Goal: Transaction & Acquisition: Purchase product/service

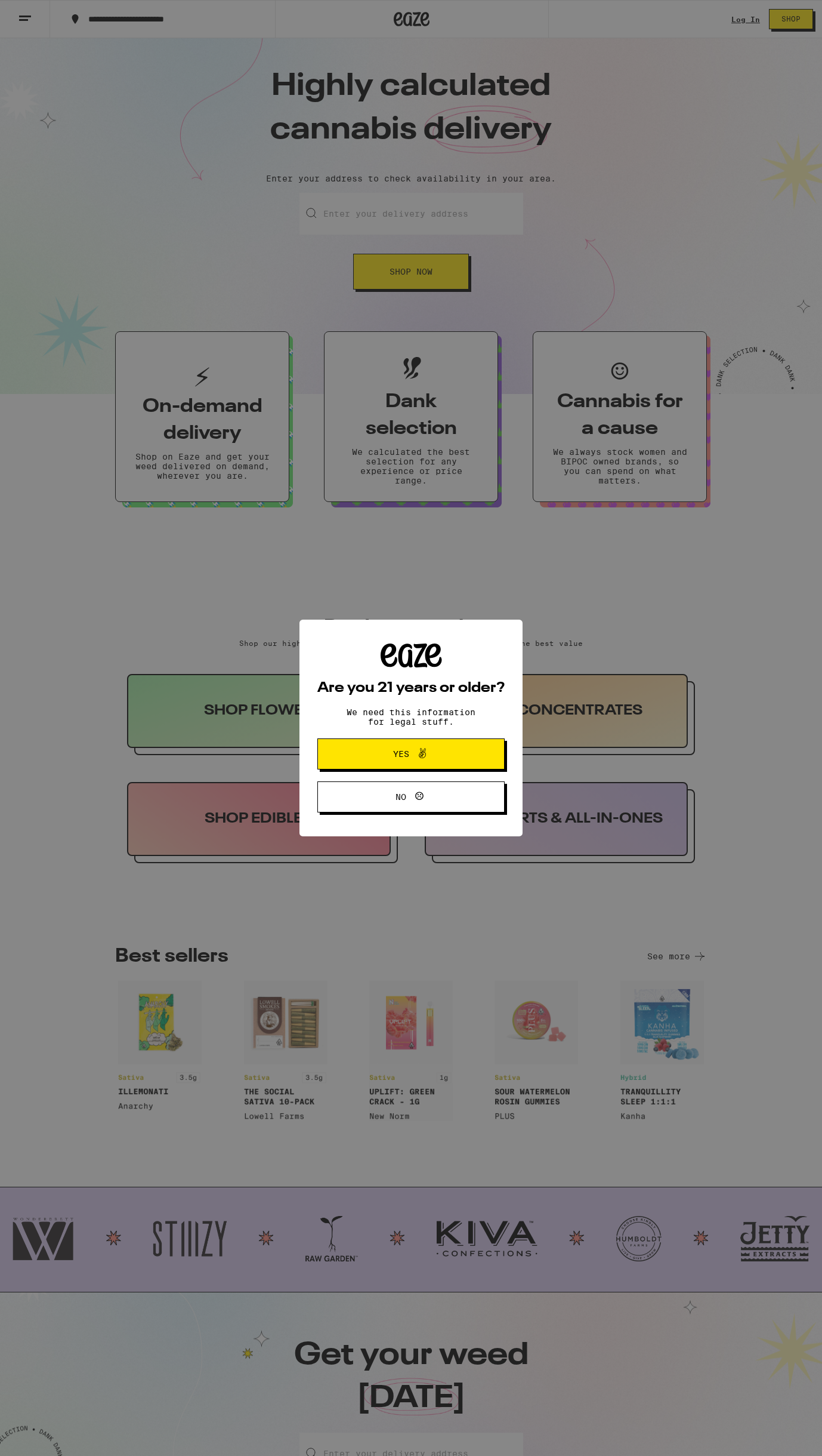
click at [397, 752] on span "Yes" at bounding box center [401, 754] width 16 height 9
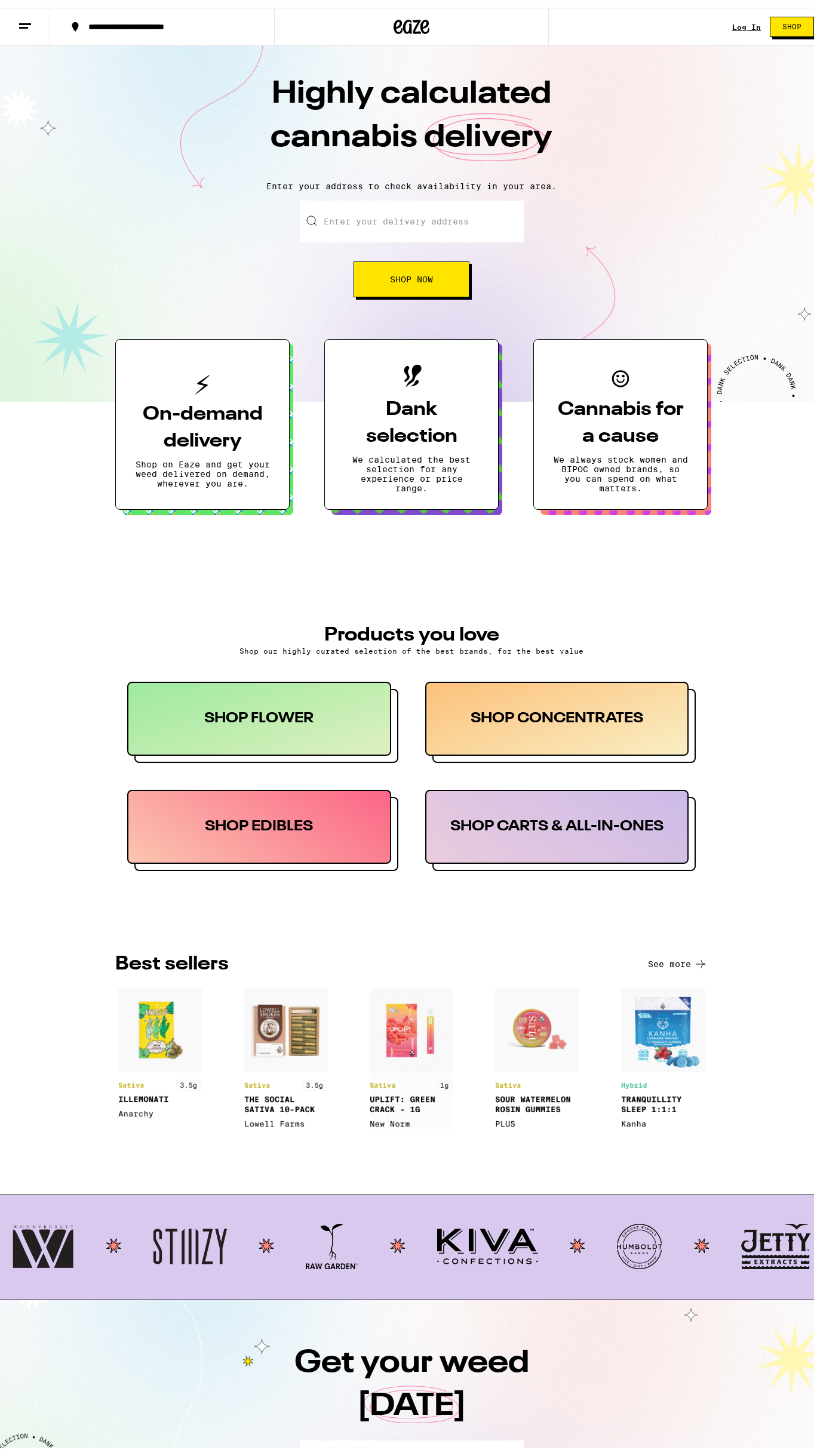
click at [738, 18] on link "Log In" at bounding box center [746, 20] width 28 height 8
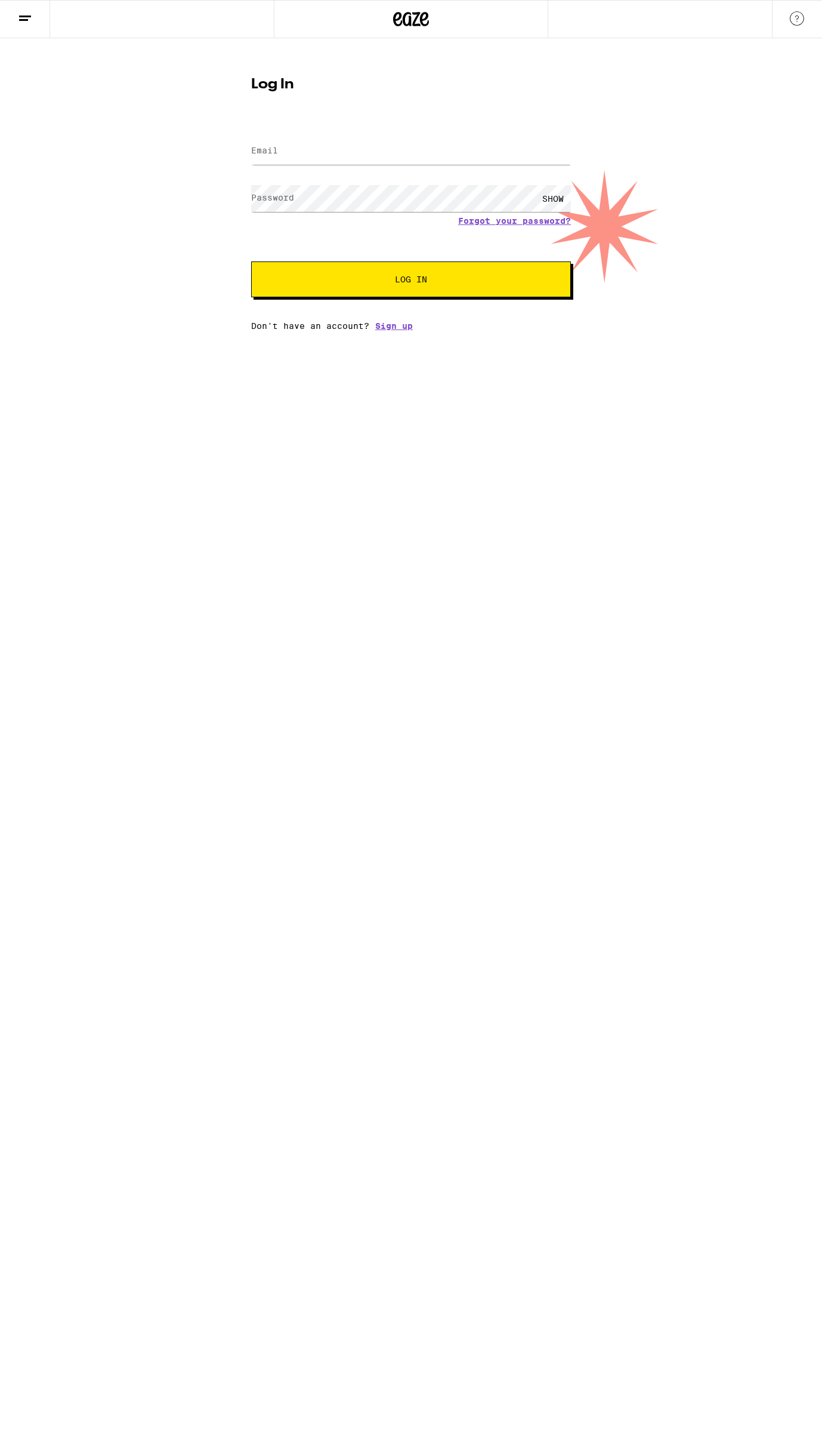
type input "[PERSON_NAME][EMAIL_ADDRESS][DOMAIN_NAME]"
click at [334, 273] on button "Log In" at bounding box center [411, 280] width 320 height 36
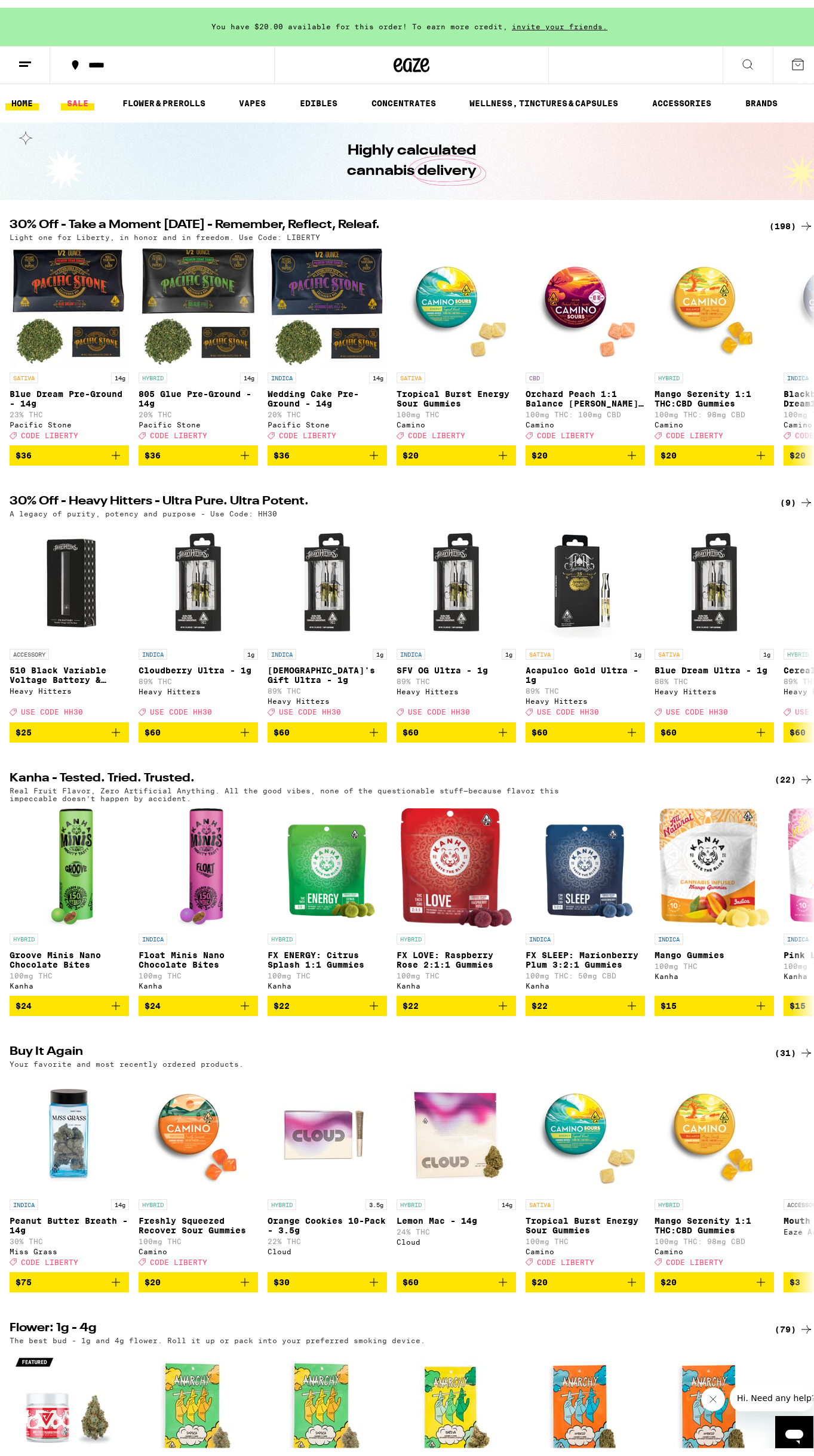
click at [67, 94] on link "SALE" at bounding box center [78, 95] width 34 height 14
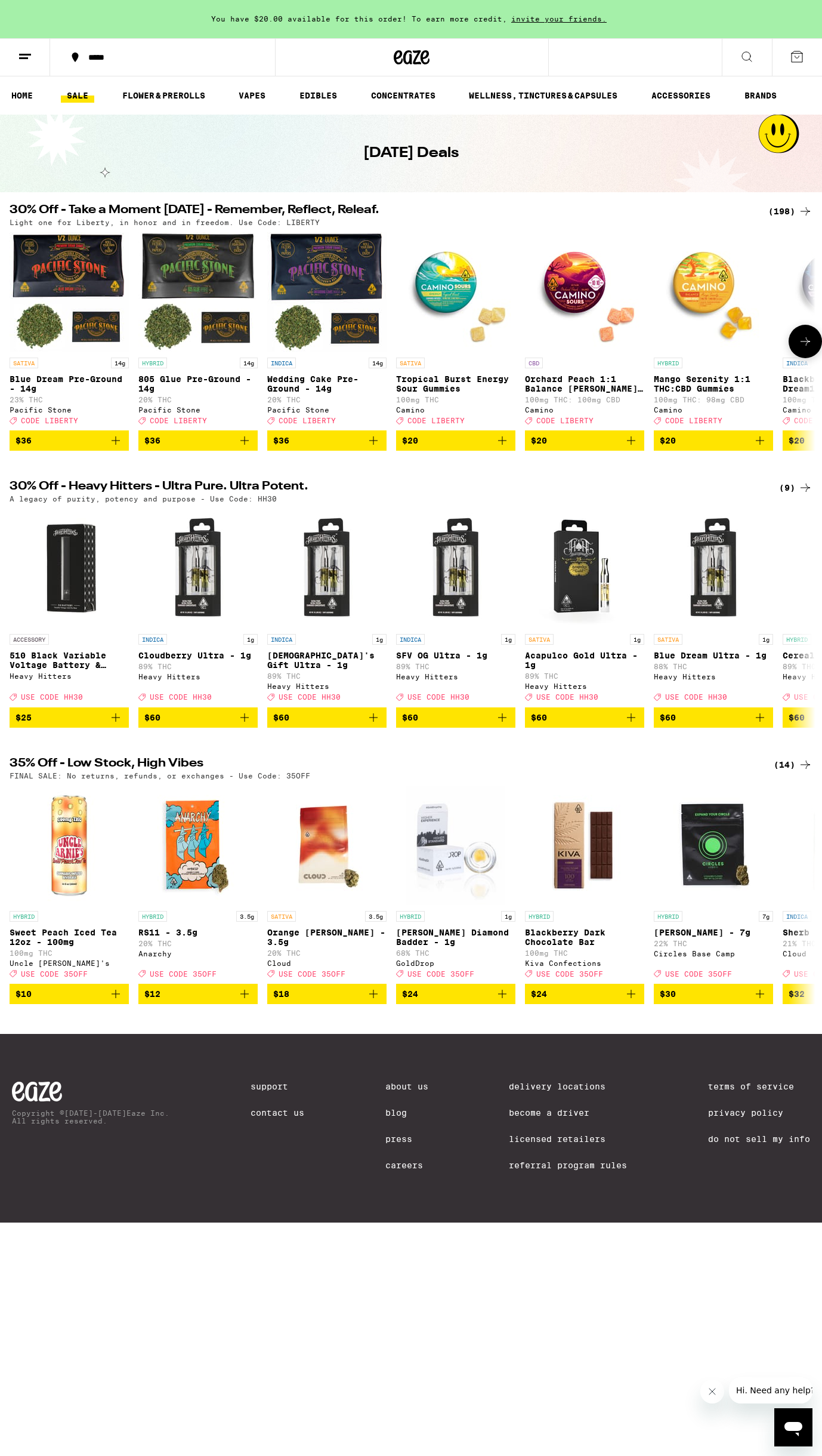
click at [809, 342] on icon at bounding box center [806, 342] width 14 height 14
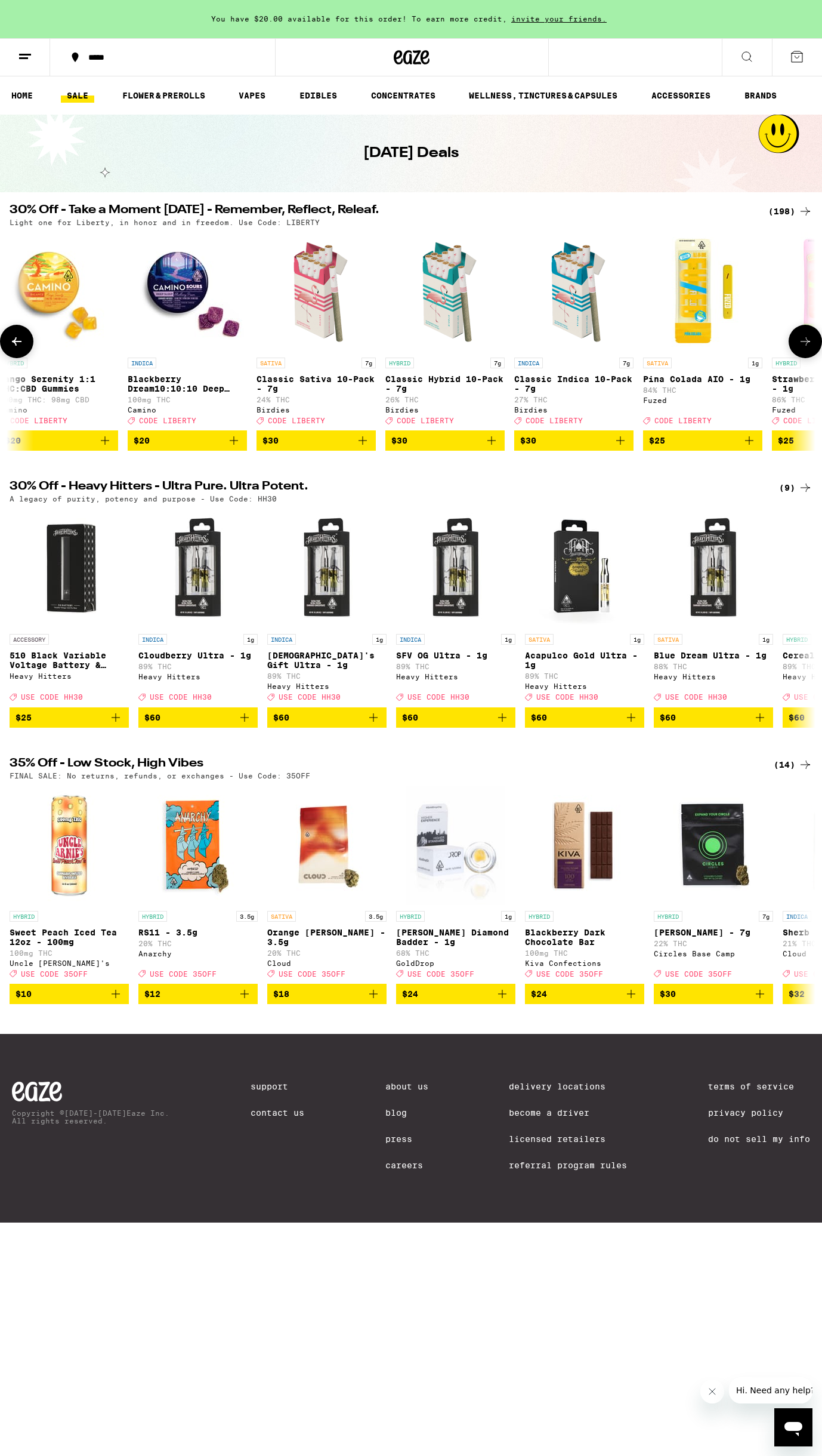
scroll to position [0, 673]
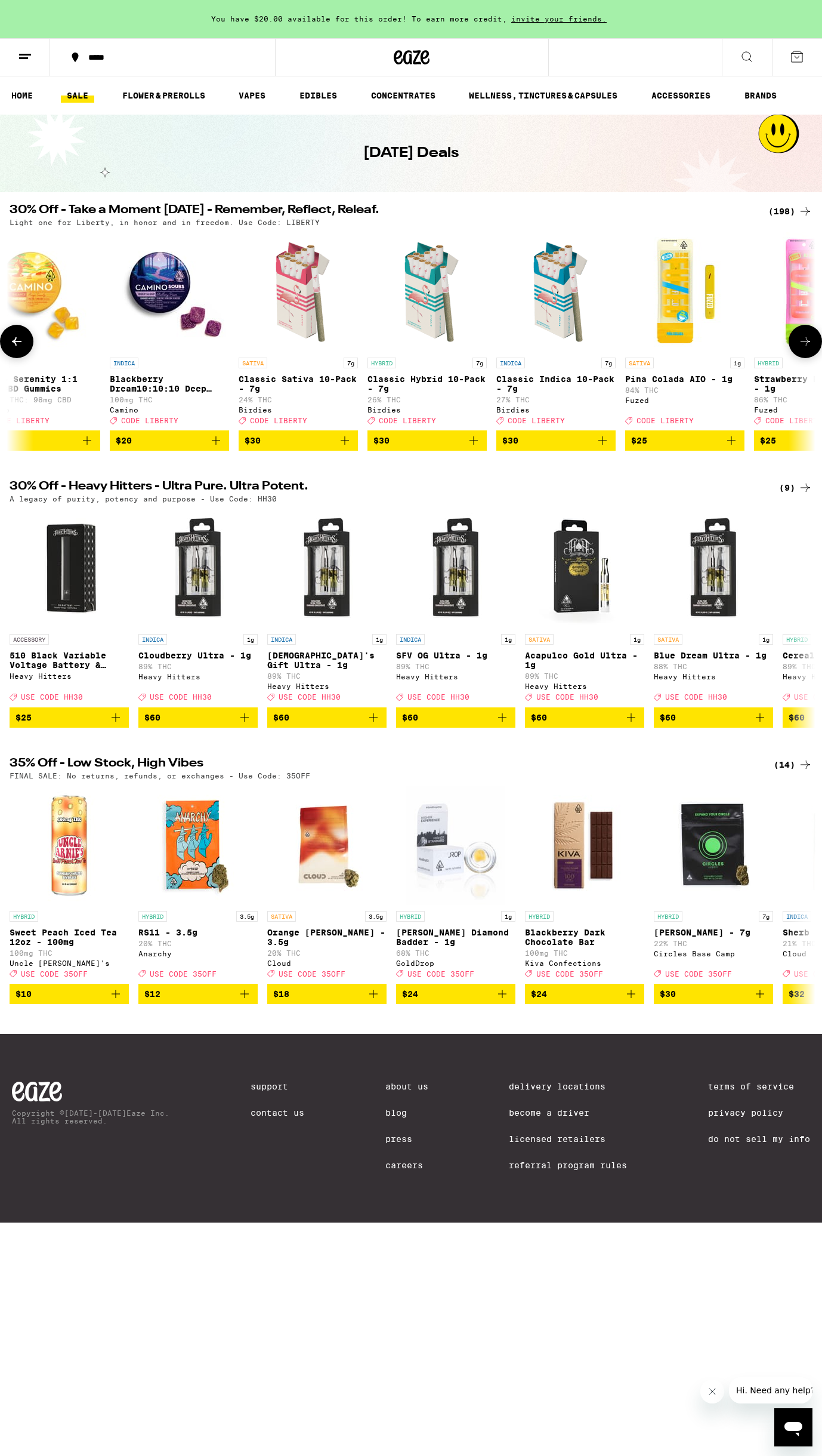
click at [806, 345] on icon at bounding box center [806, 342] width 14 height 14
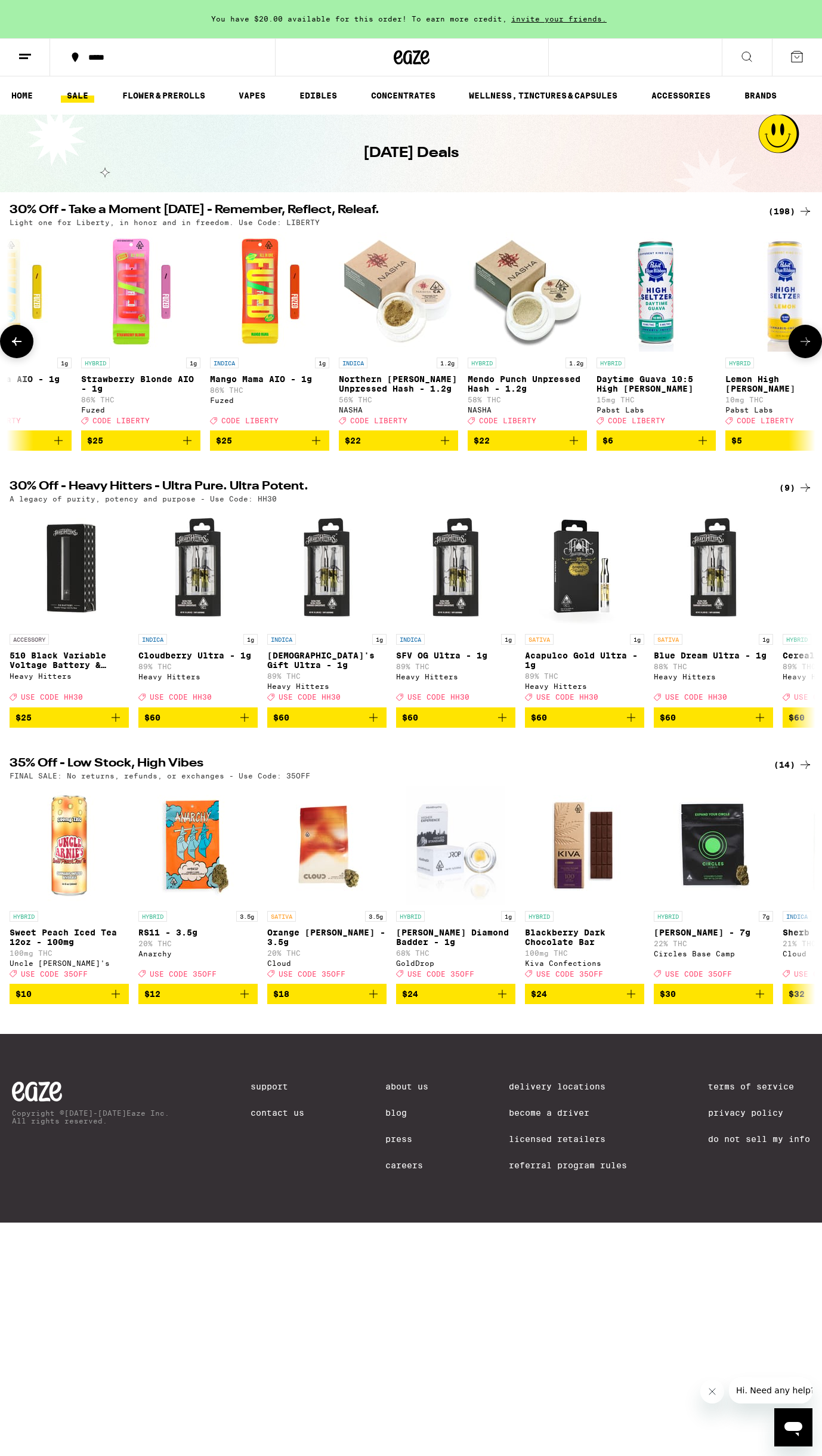
click at [806, 345] on icon at bounding box center [806, 342] width 14 height 14
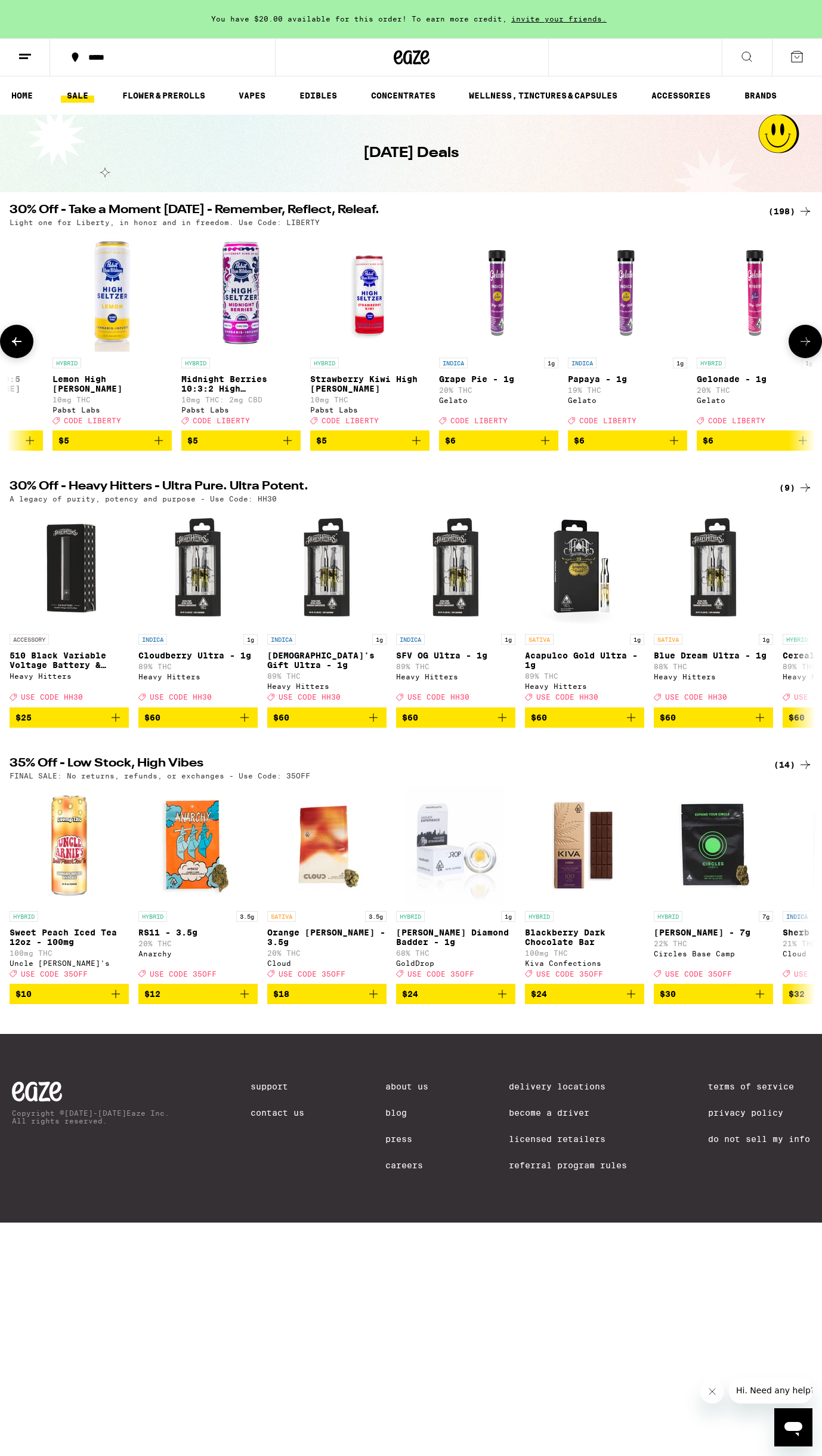
click at [806, 345] on icon at bounding box center [806, 342] width 14 height 14
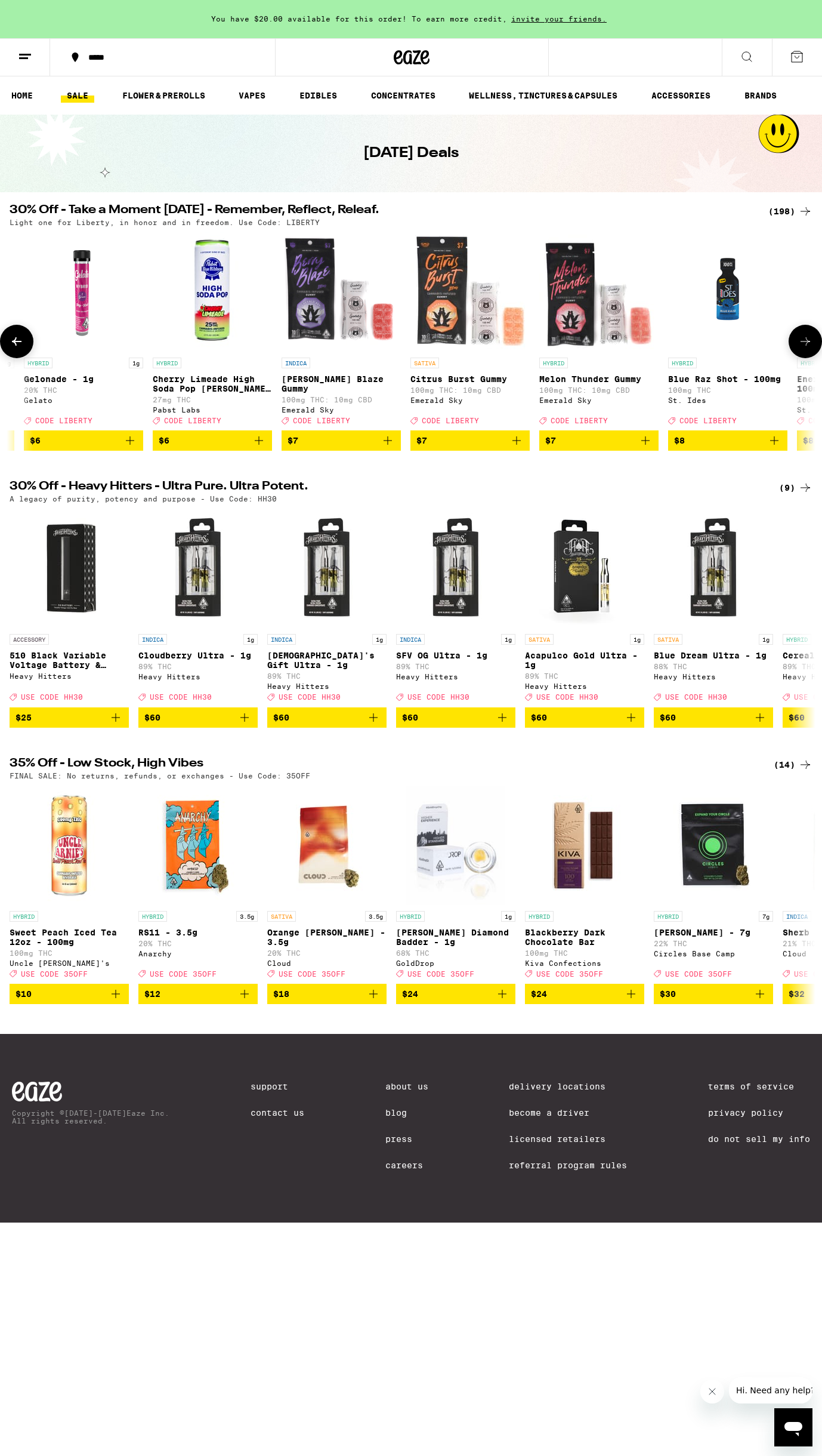
click at [806, 345] on icon at bounding box center [806, 342] width 14 height 14
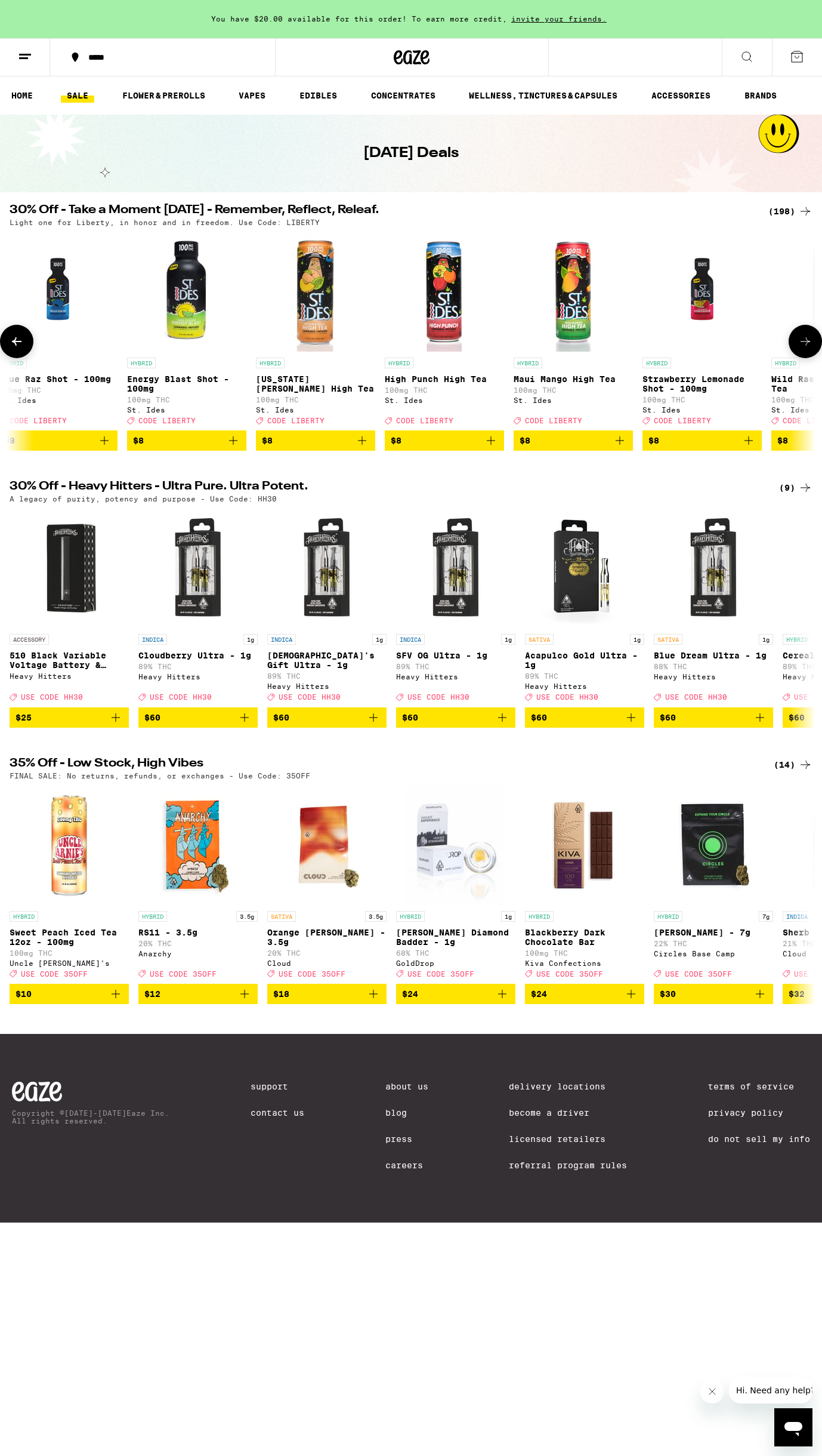
click at [805, 345] on icon at bounding box center [806, 342] width 14 height 14
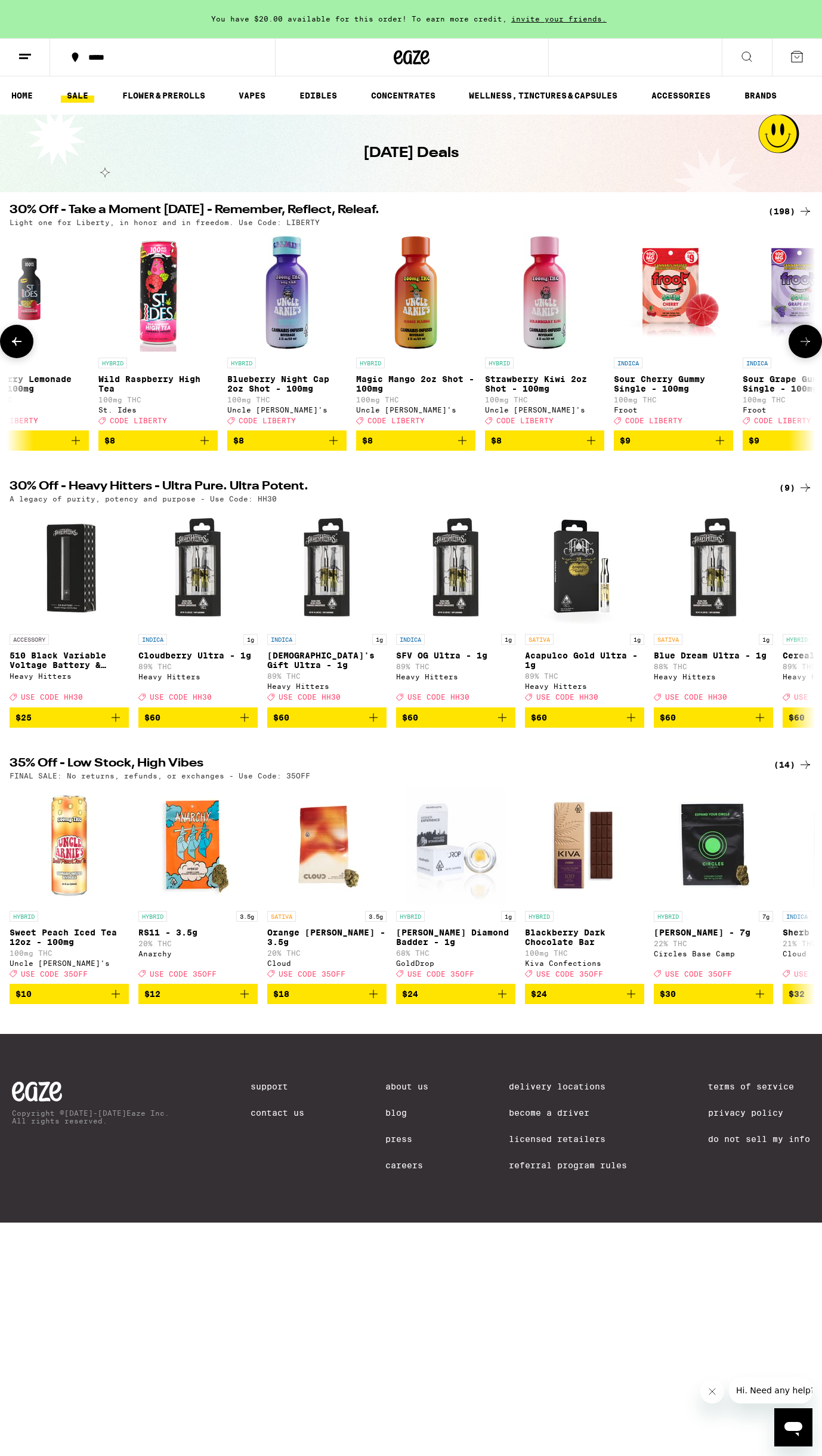
click at [805, 345] on icon at bounding box center [806, 342] width 14 height 14
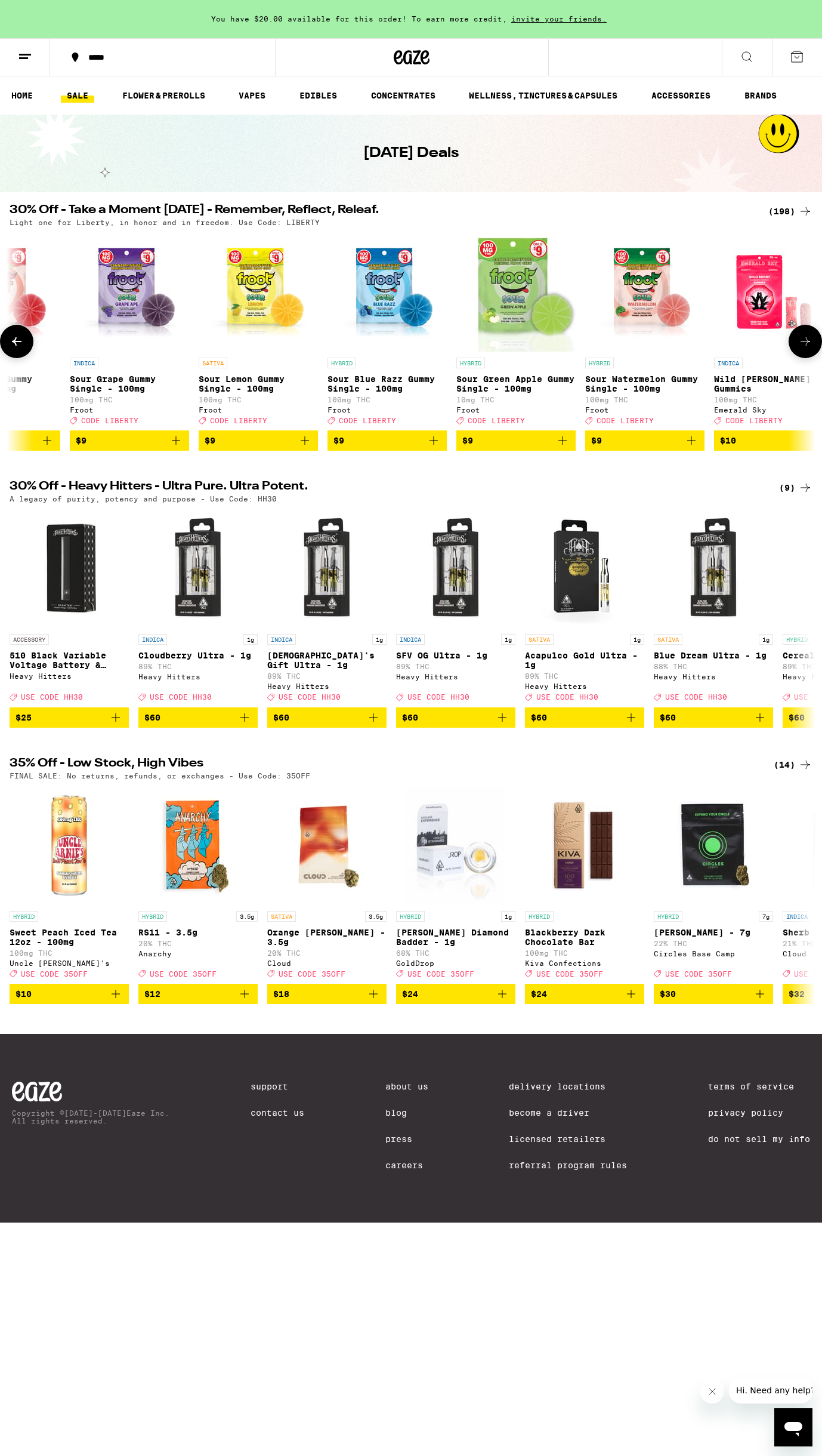
click at [805, 345] on icon at bounding box center [806, 342] width 14 height 14
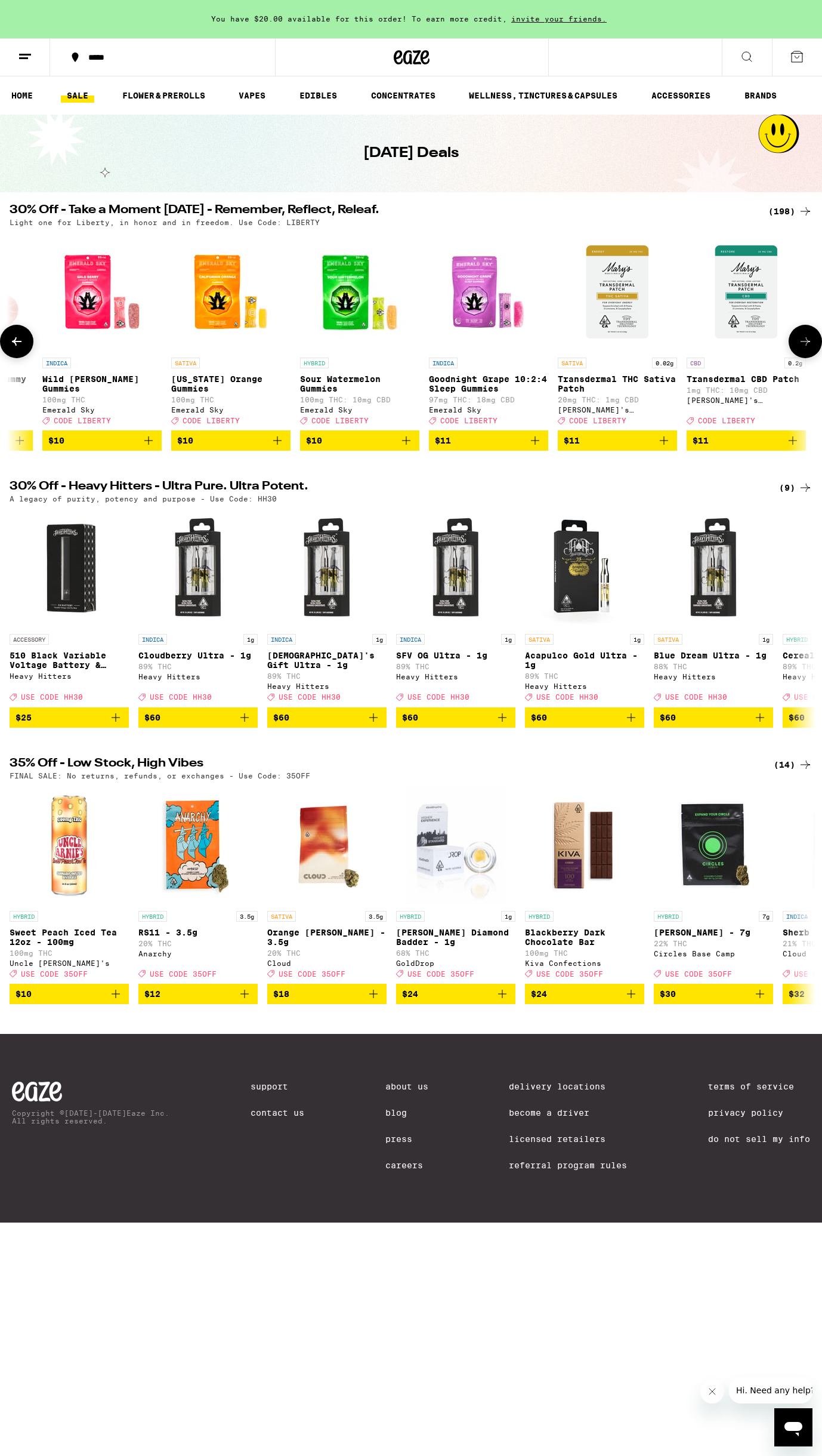
click at [805, 345] on icon at bounding box center [806, 342] width 14 height 14
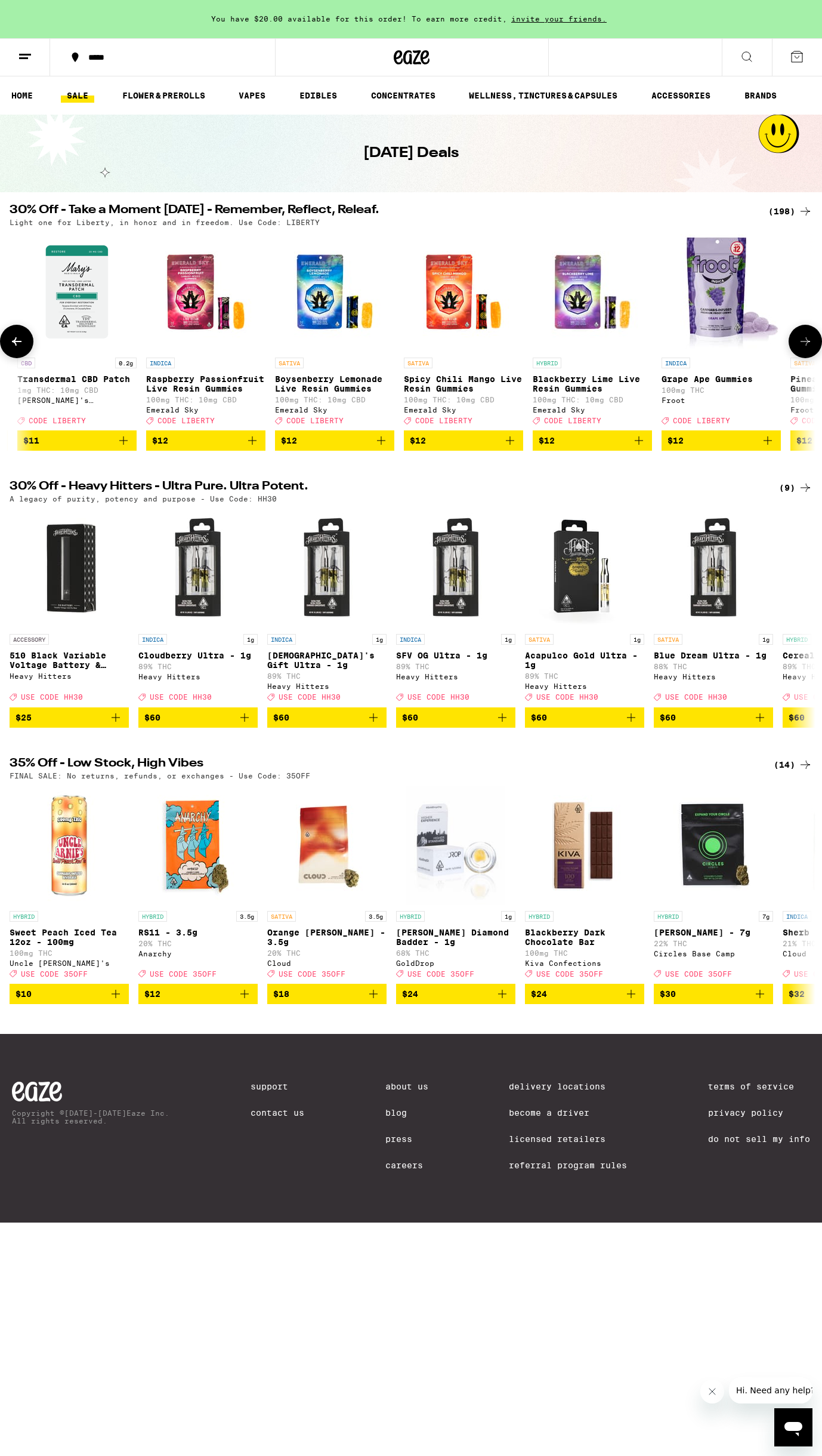
click at [805, 345] on icon at bounding box center [806, 342] width 14 height 14
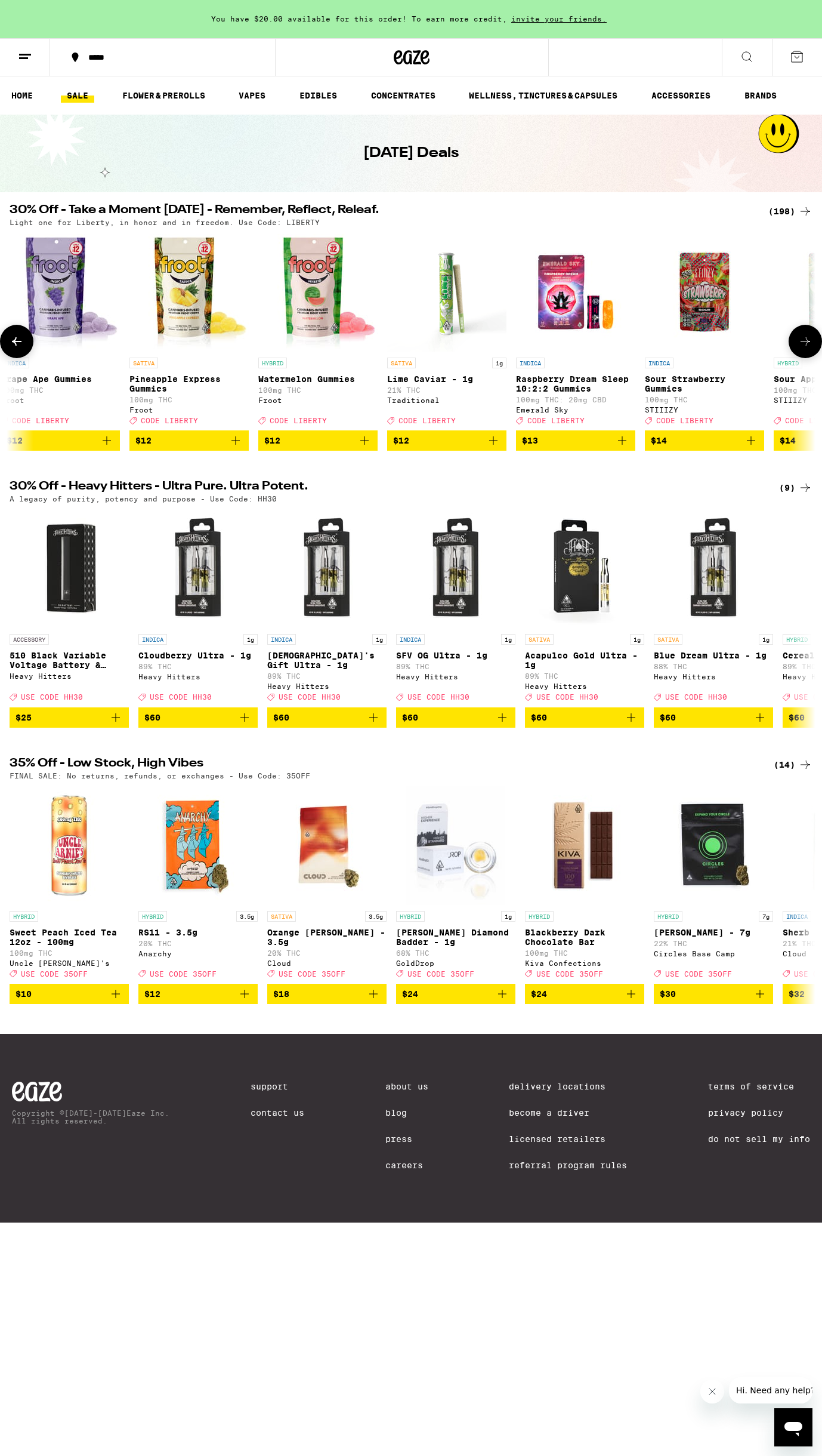
click at [805, 345] on icon at bounding box center [806, 342] width 14 height 14
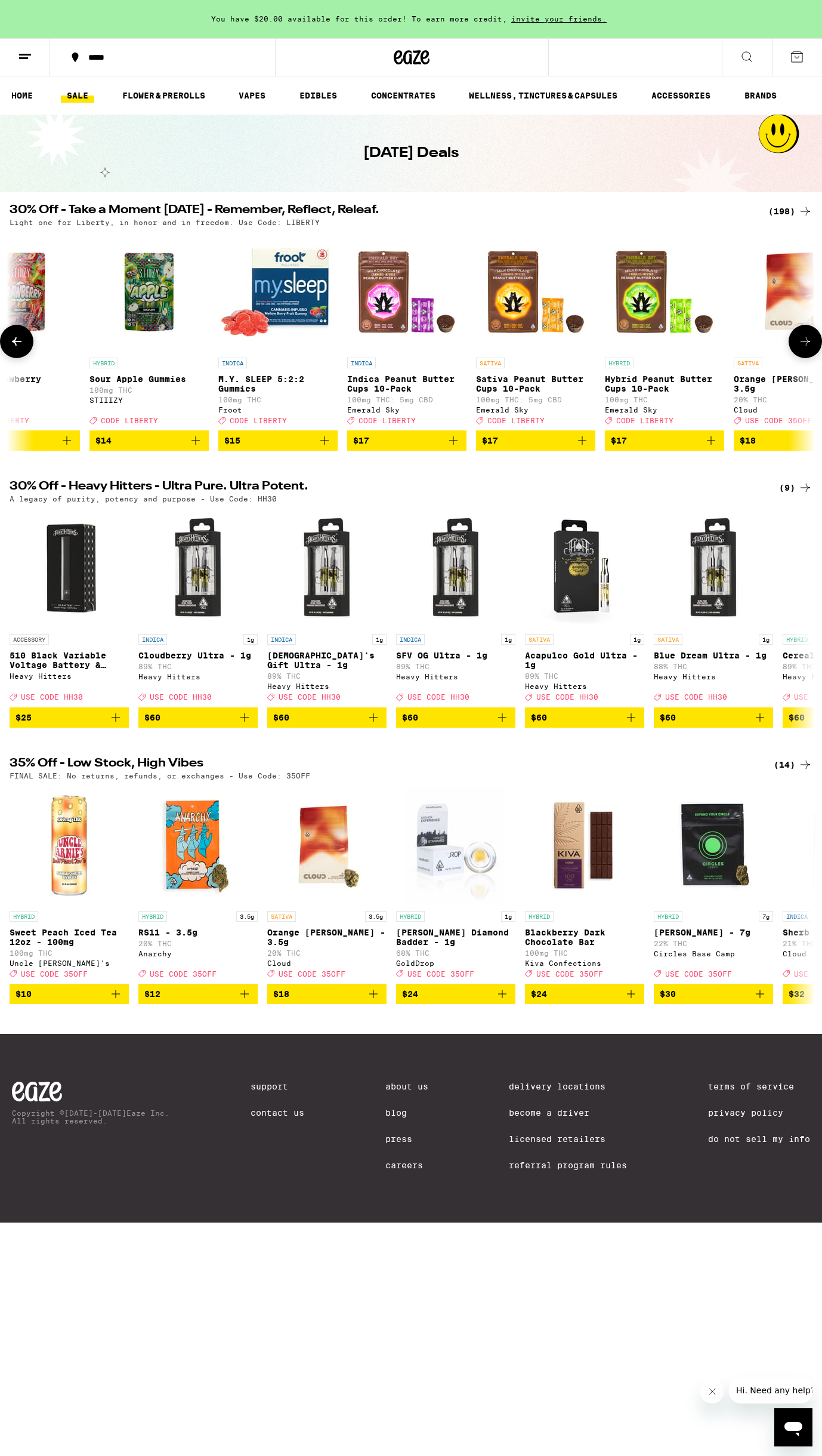
click at [805, 345] on icon at bounding box center [806, 342] width 14 height 14
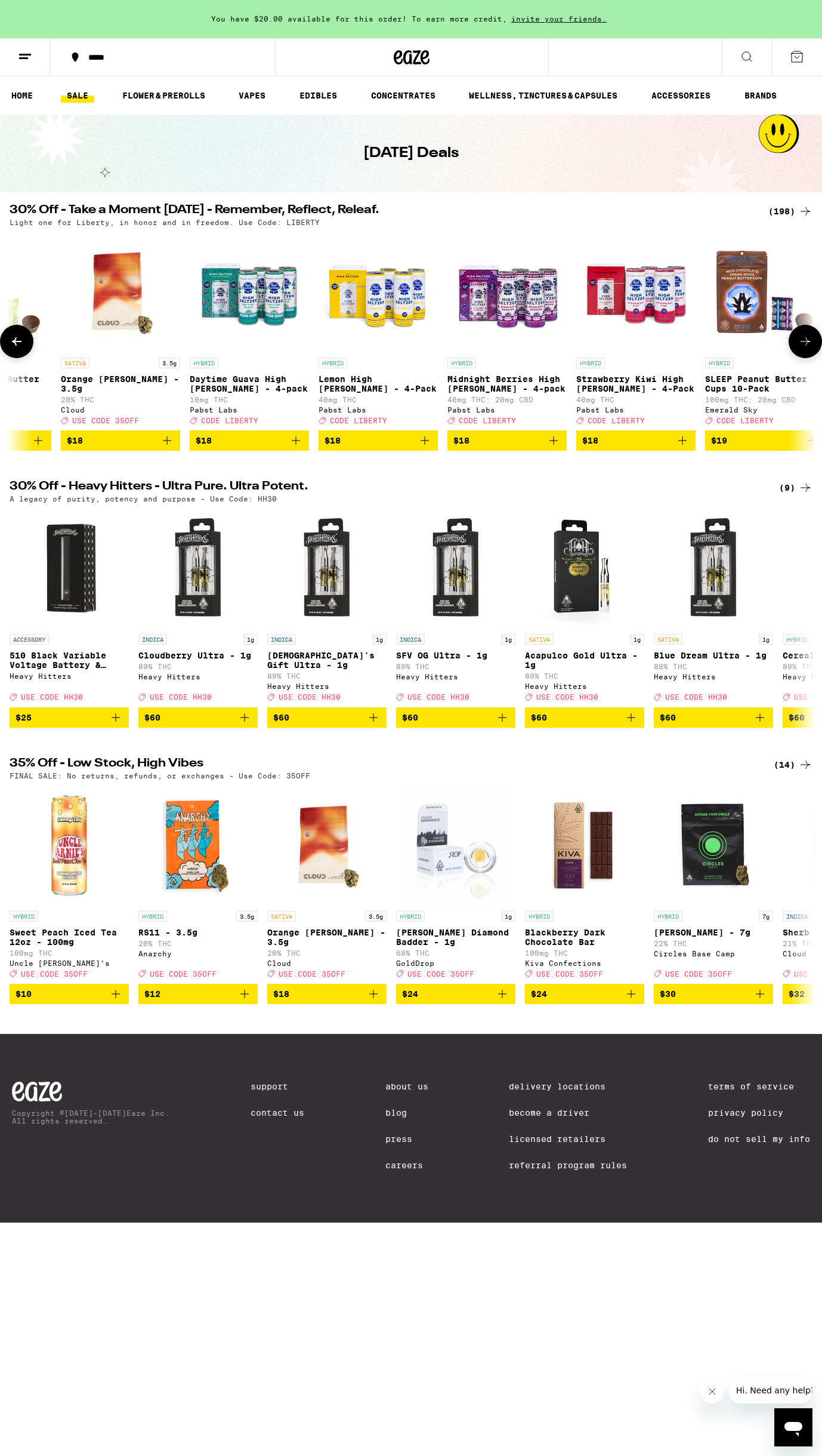
click at [805, 345] on icon at bounding box center [806, 342] width 14 height 14
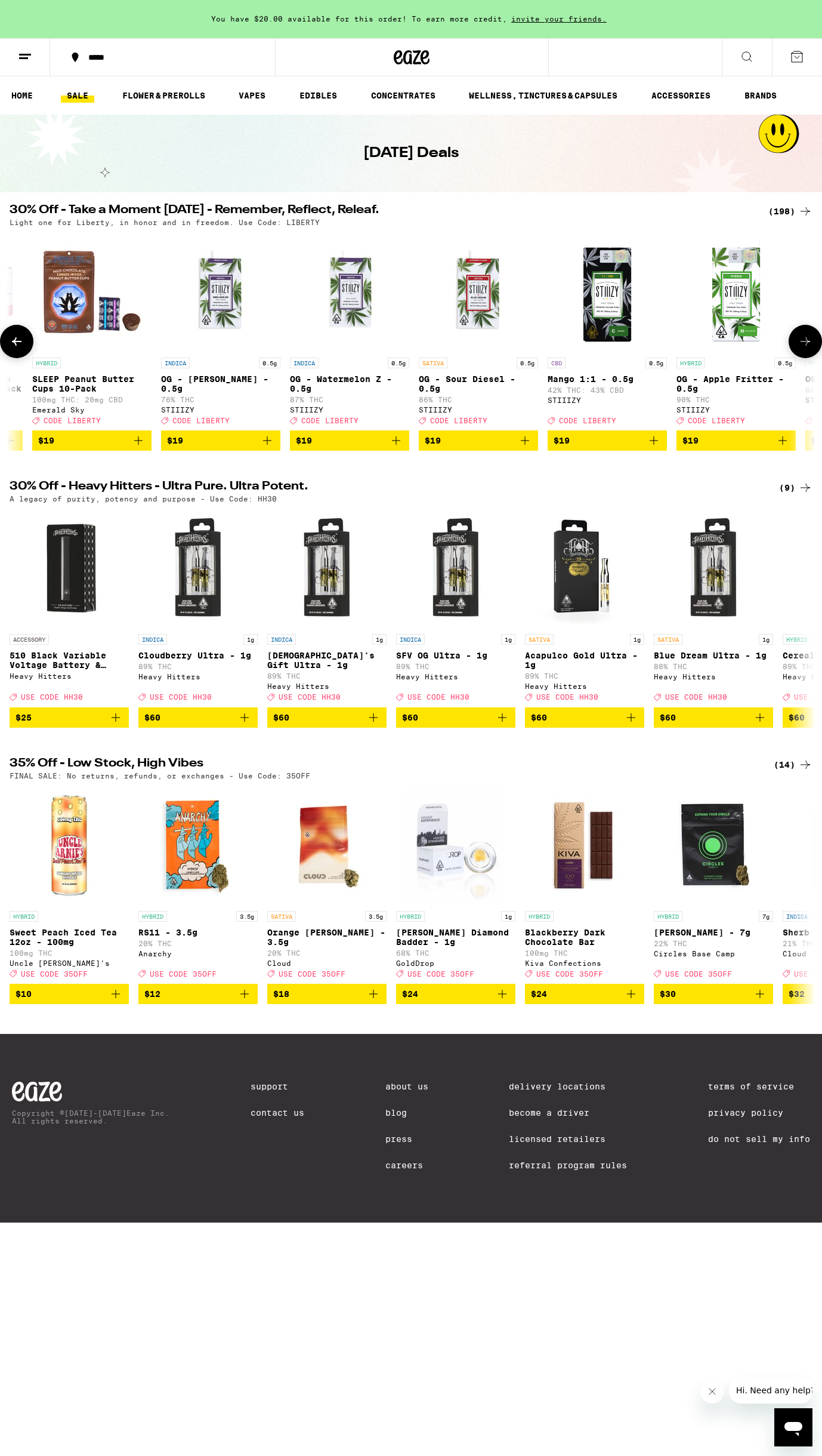
click at [805, 345] on icon at bounding box center [806, 342] width 14 height 14
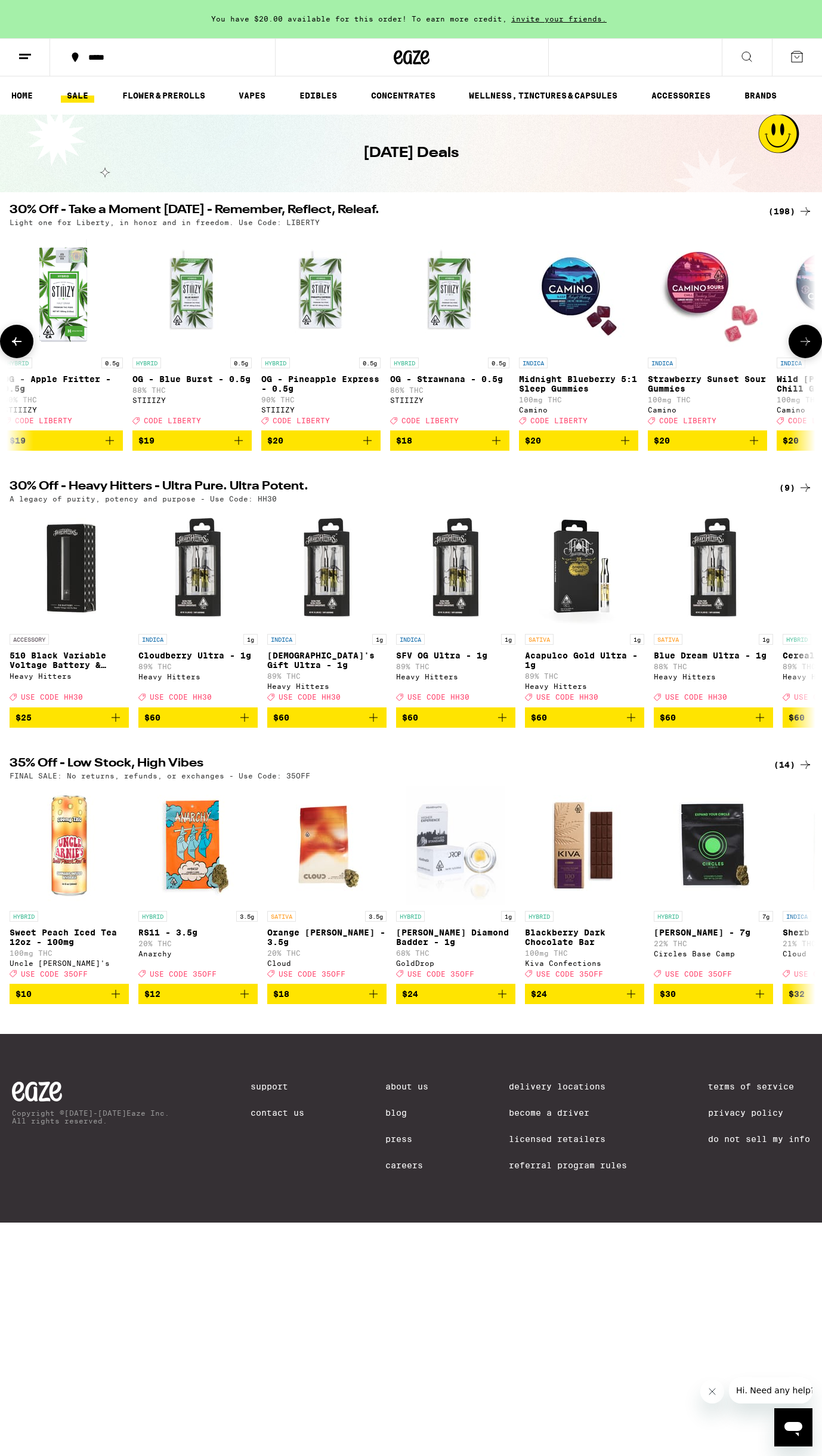
click at [805, 345] on icon at bounding box center [806, 342] width 14 height 14
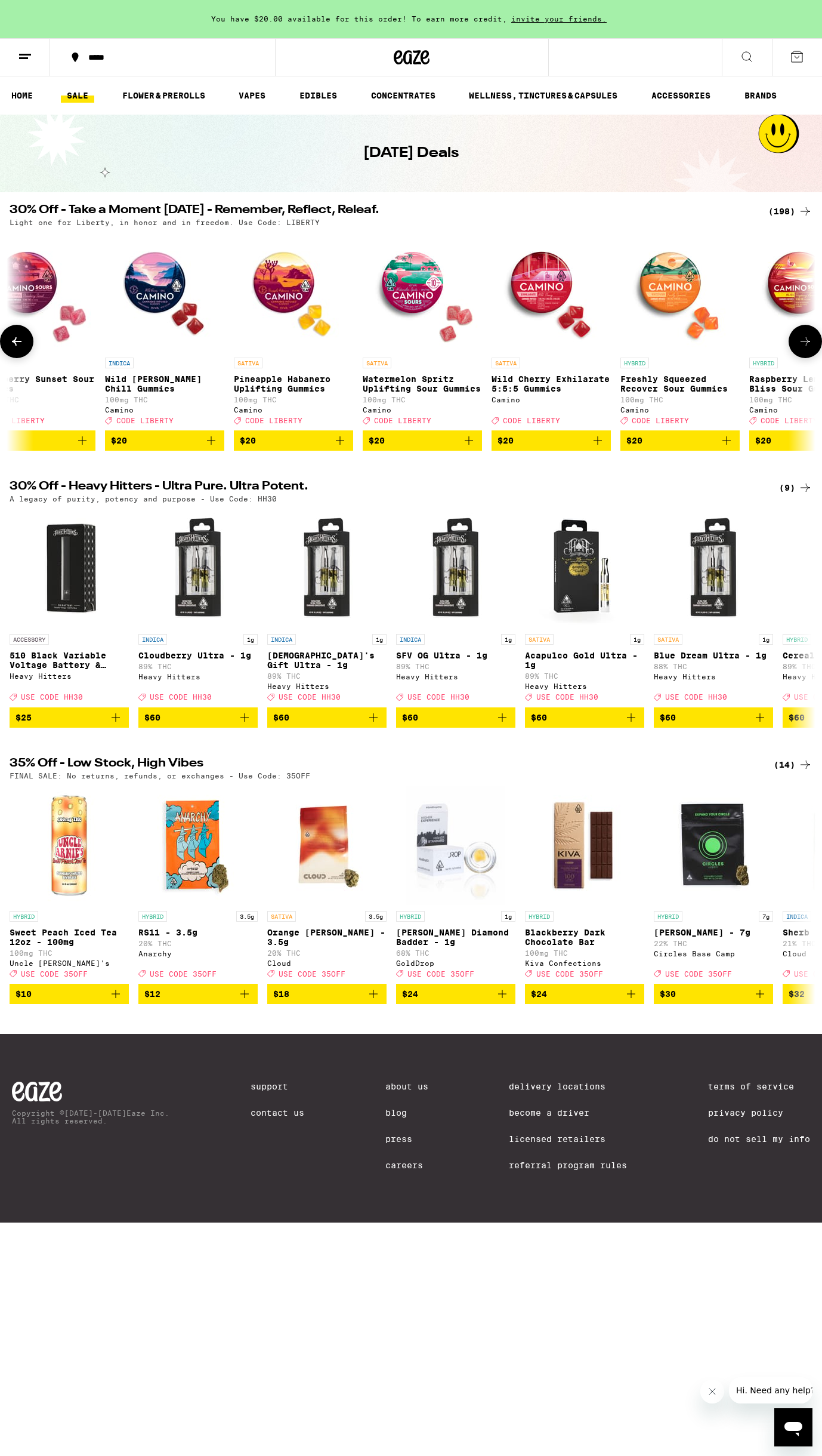
click at [805, 345] on icon at bounding box center [806, 342] width 14 height 14
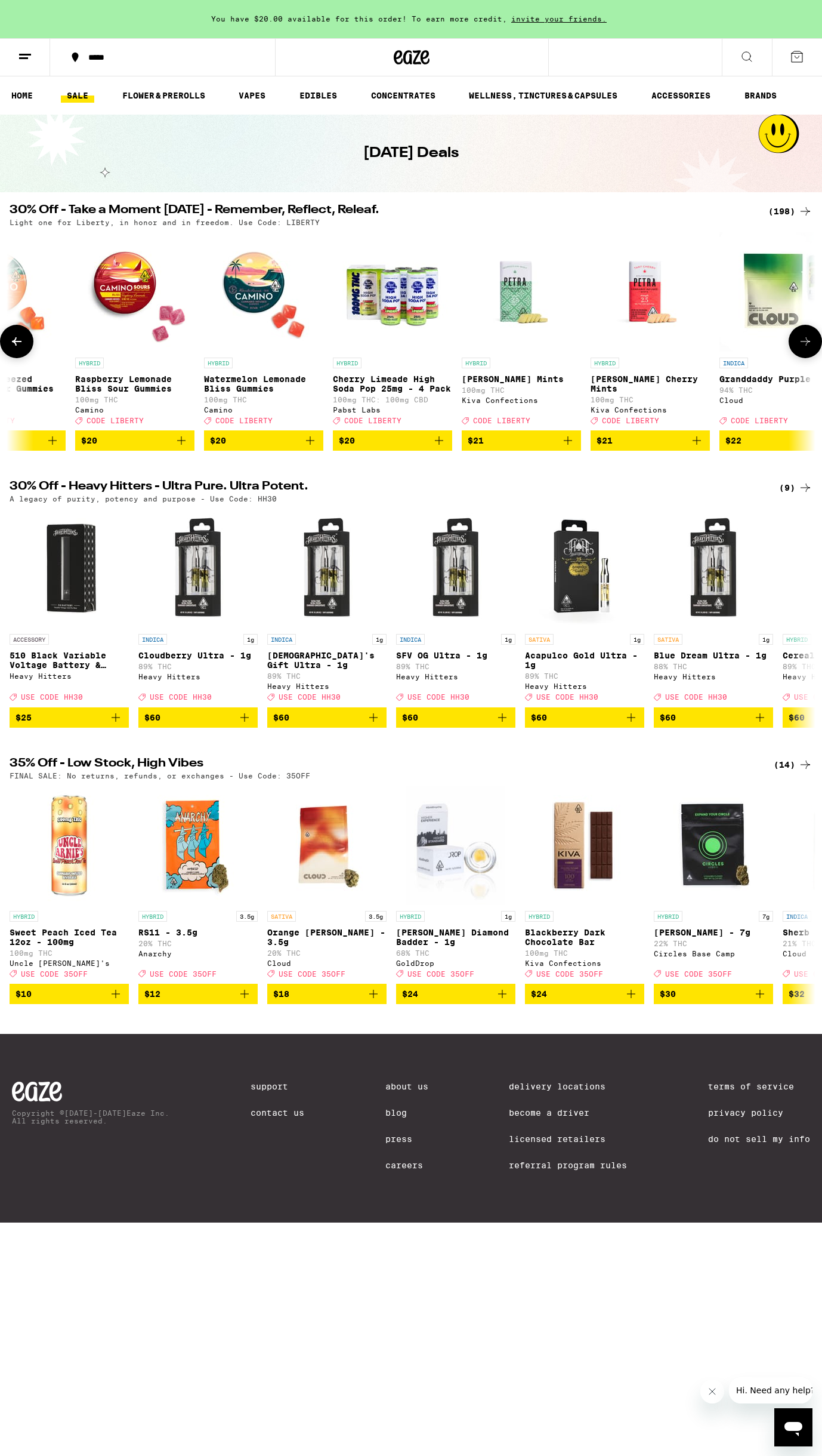
click at [805, 344] on icon at bounding box center [806, 342] width 14 height 14
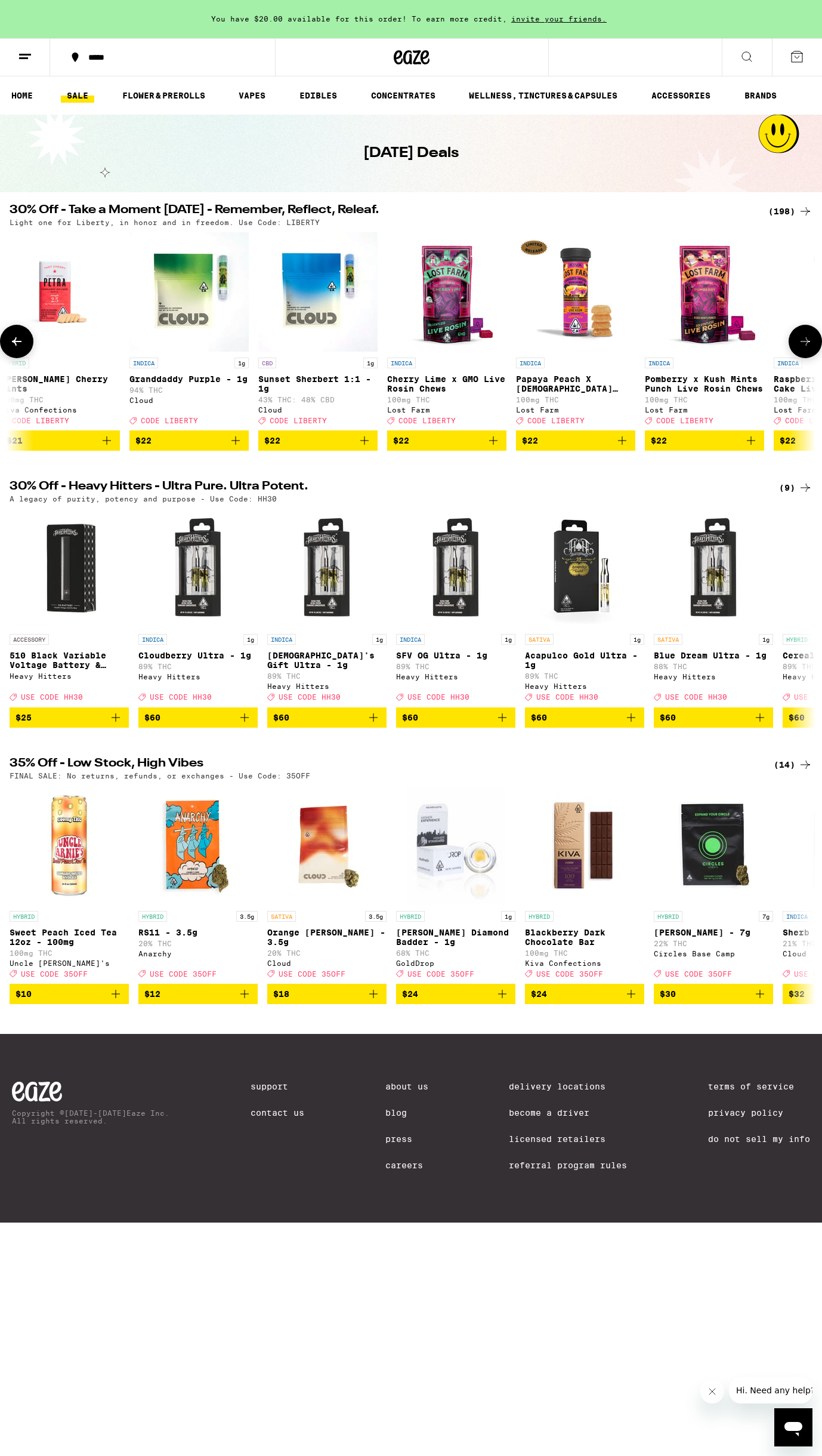
click at [805, 344] on icon at bounding box center [806, 342] width 14 height 14
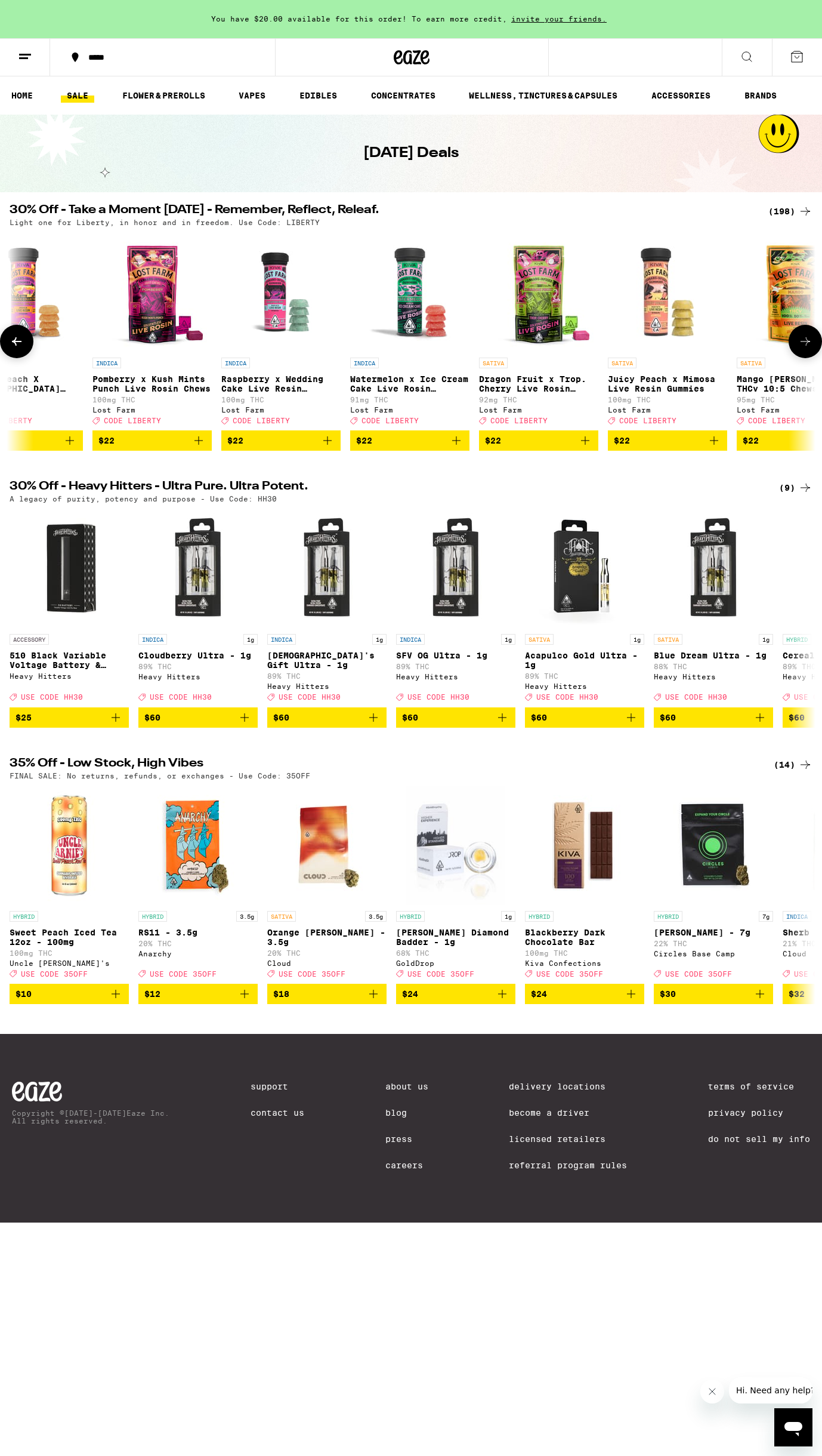
click at [805, 344] on icon at bounding box center [806, 342] width 14 height 14
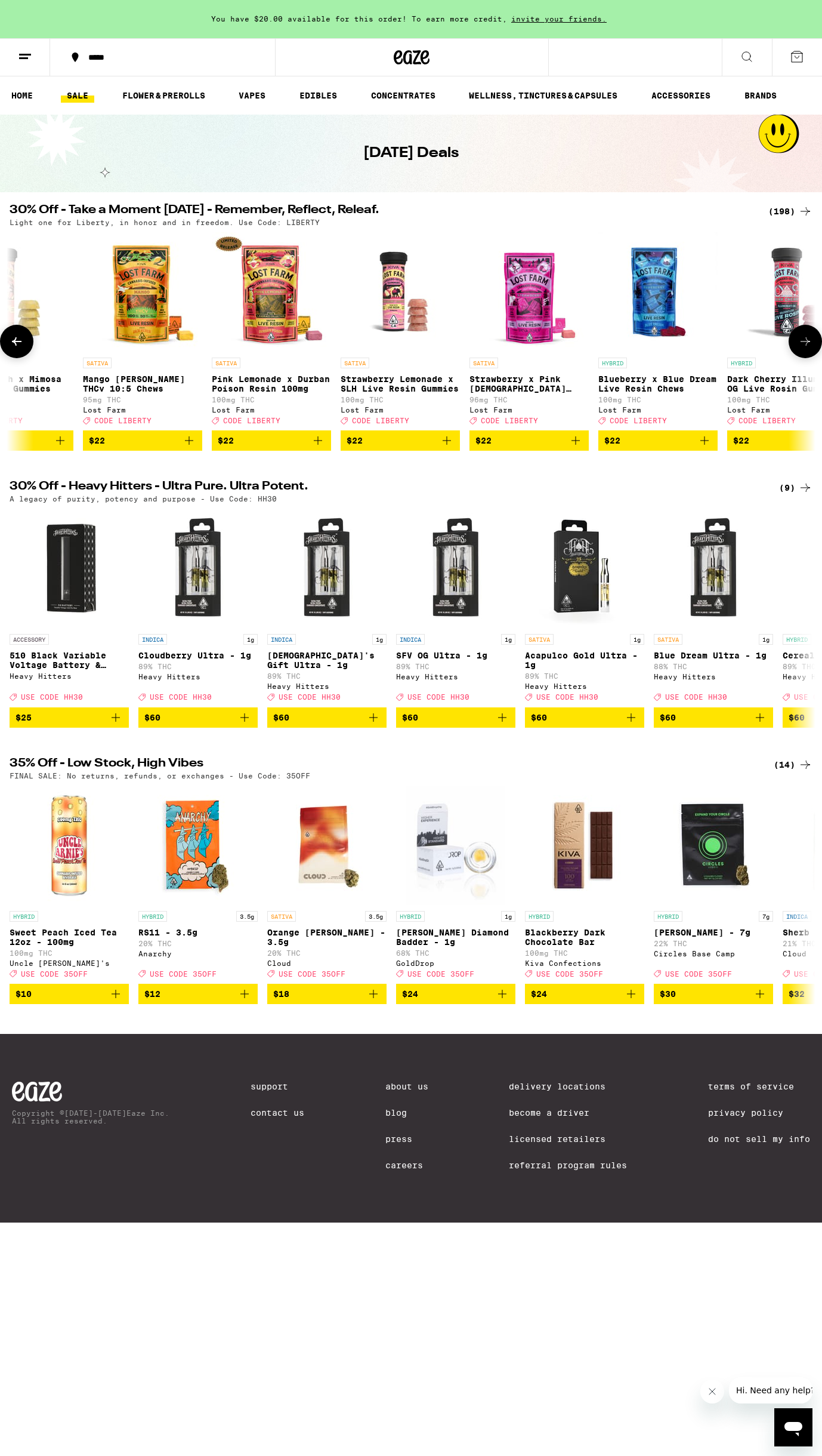
click at [805, 344] on icon at bounding box center [806, 342] width 14 height 14
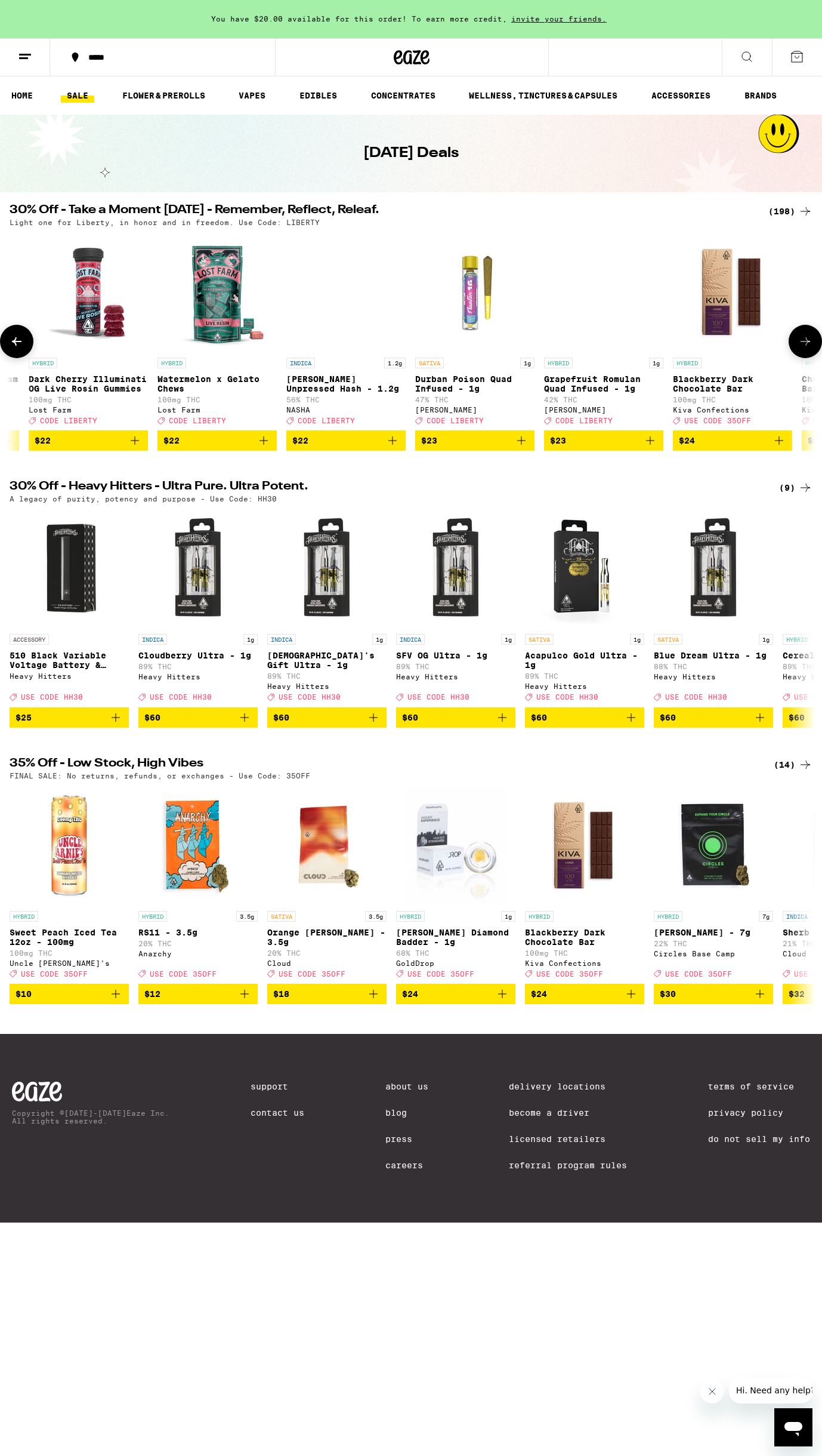
click at [805, 344] on icon at bounding box center [806, 342] width 14 height 14
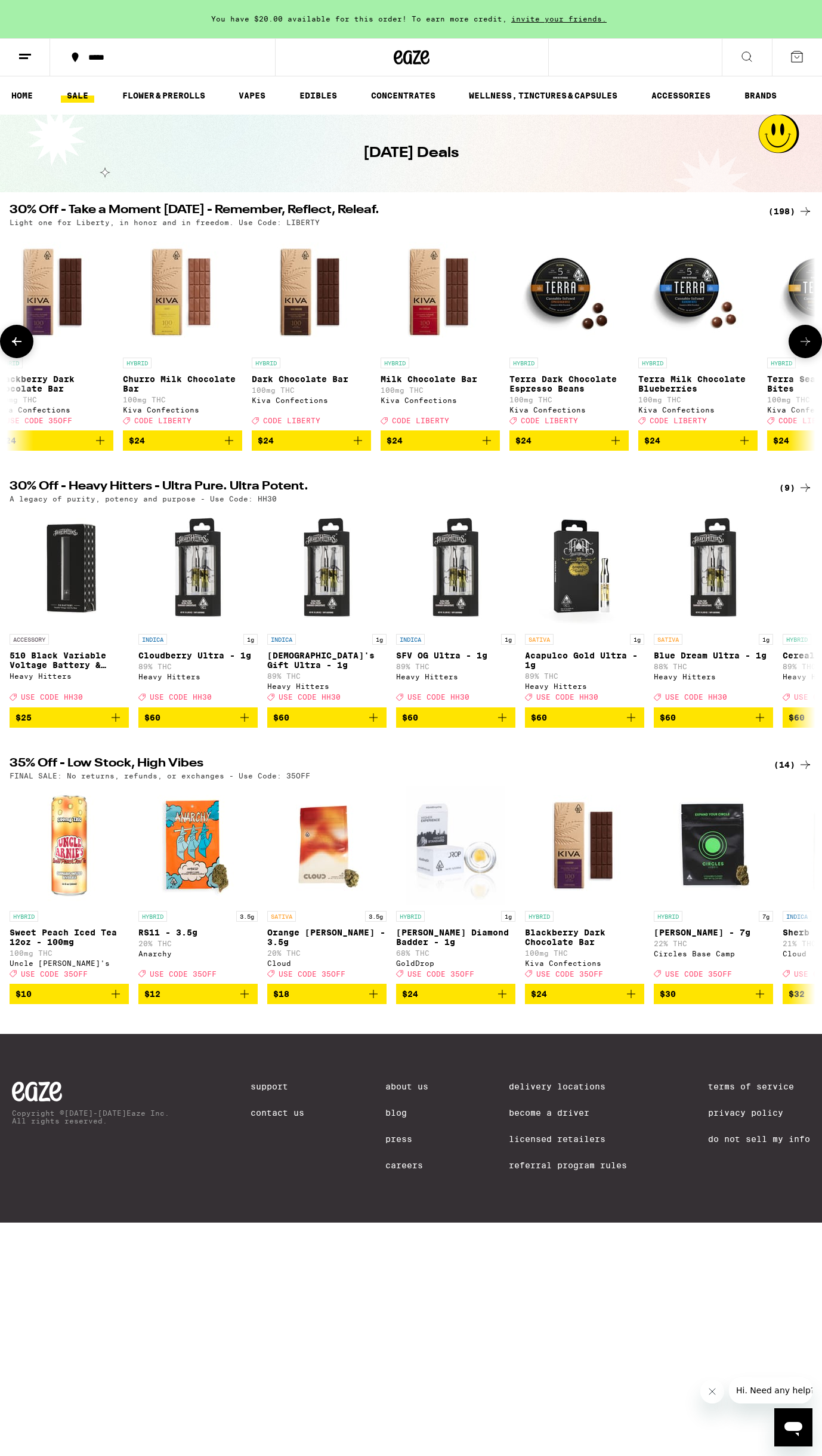
click at [805, 344] on icon at bounding box center [806, 342] width 14 height 14
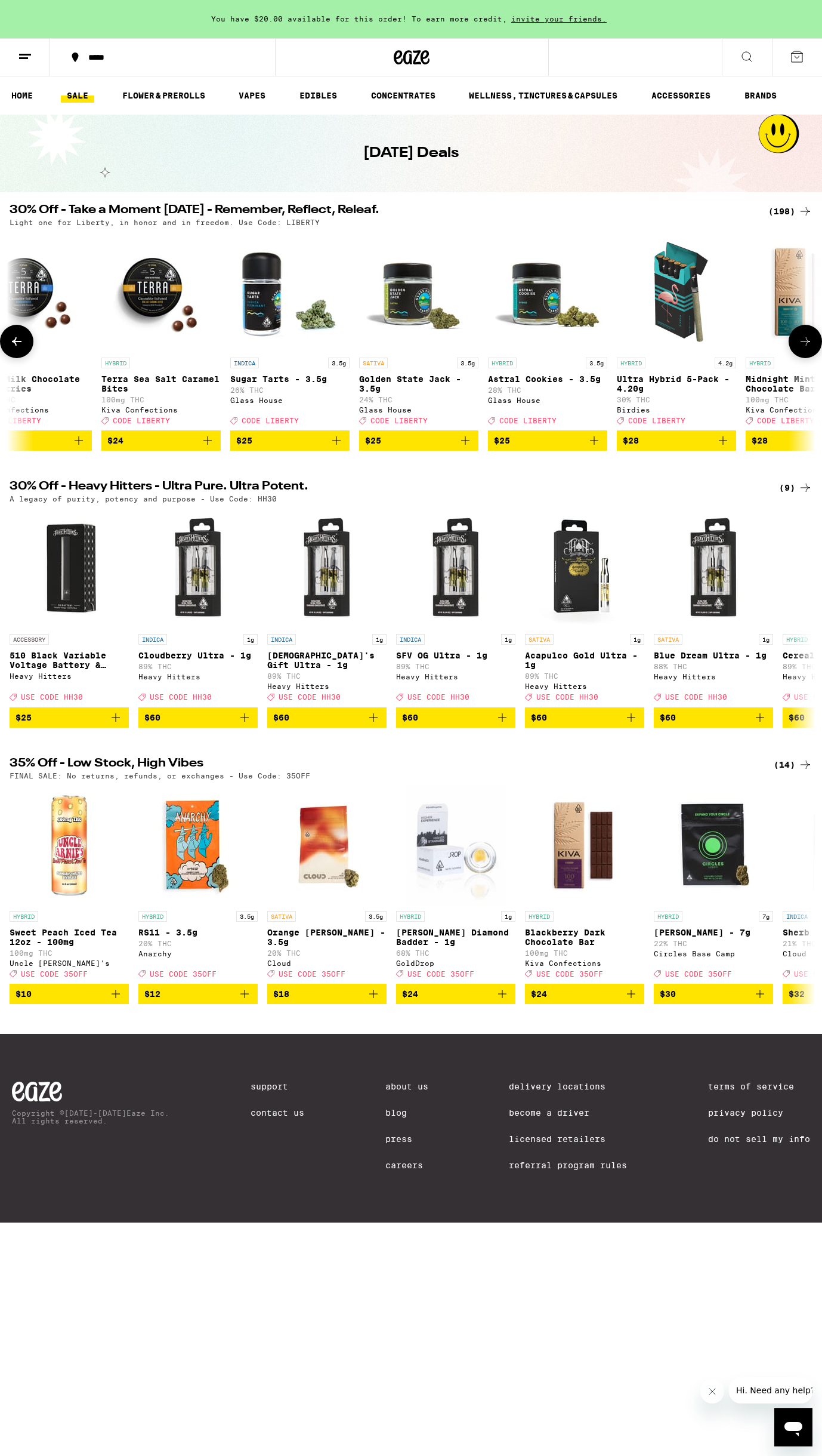
click at [805, 344] on icon at bounding box center [806, 342] width 14 height 14
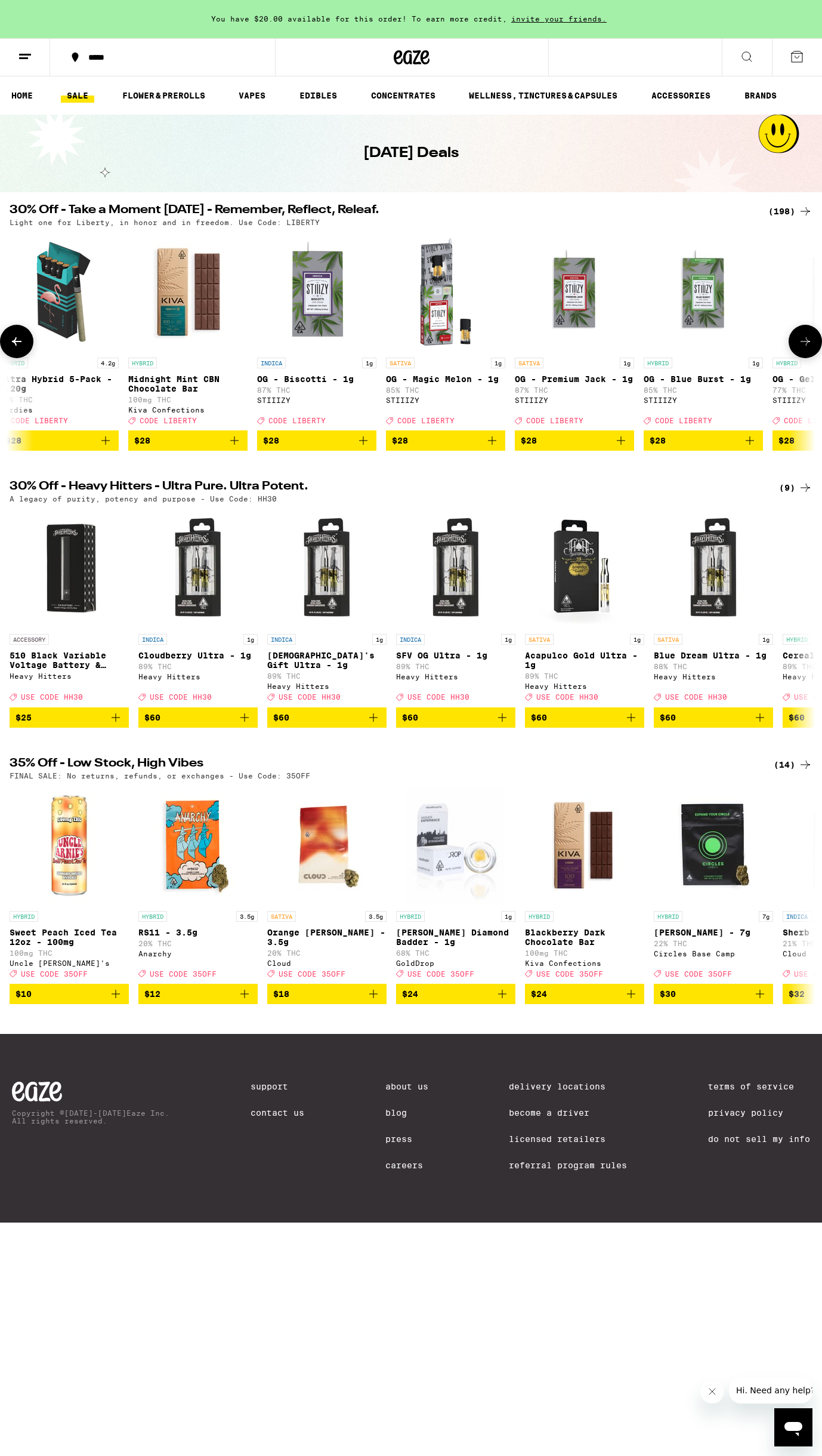
click at [805, 344] on icon at bounding box center [806, 342] width 14 height 14
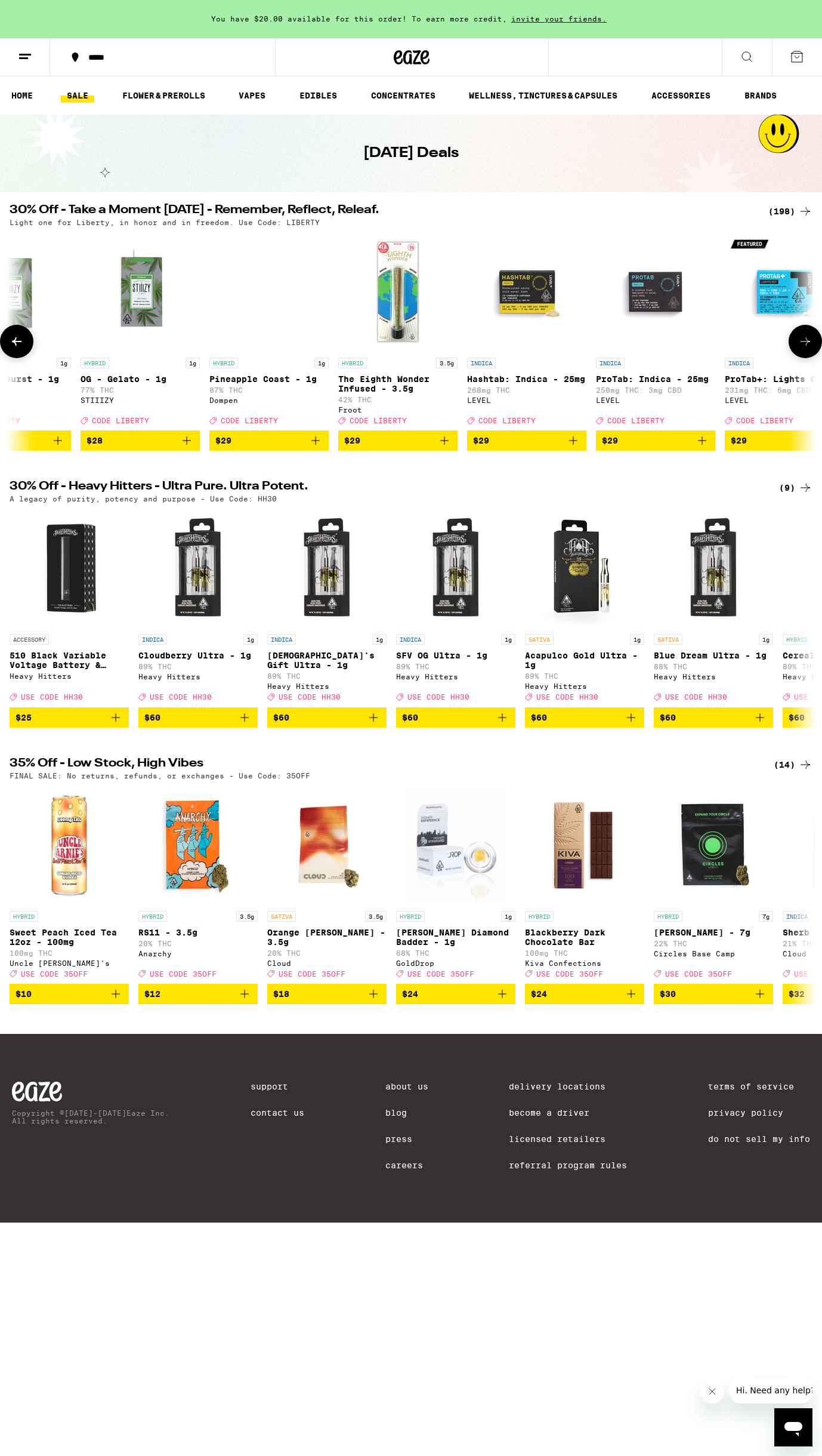
scroll to position [0, 15919]
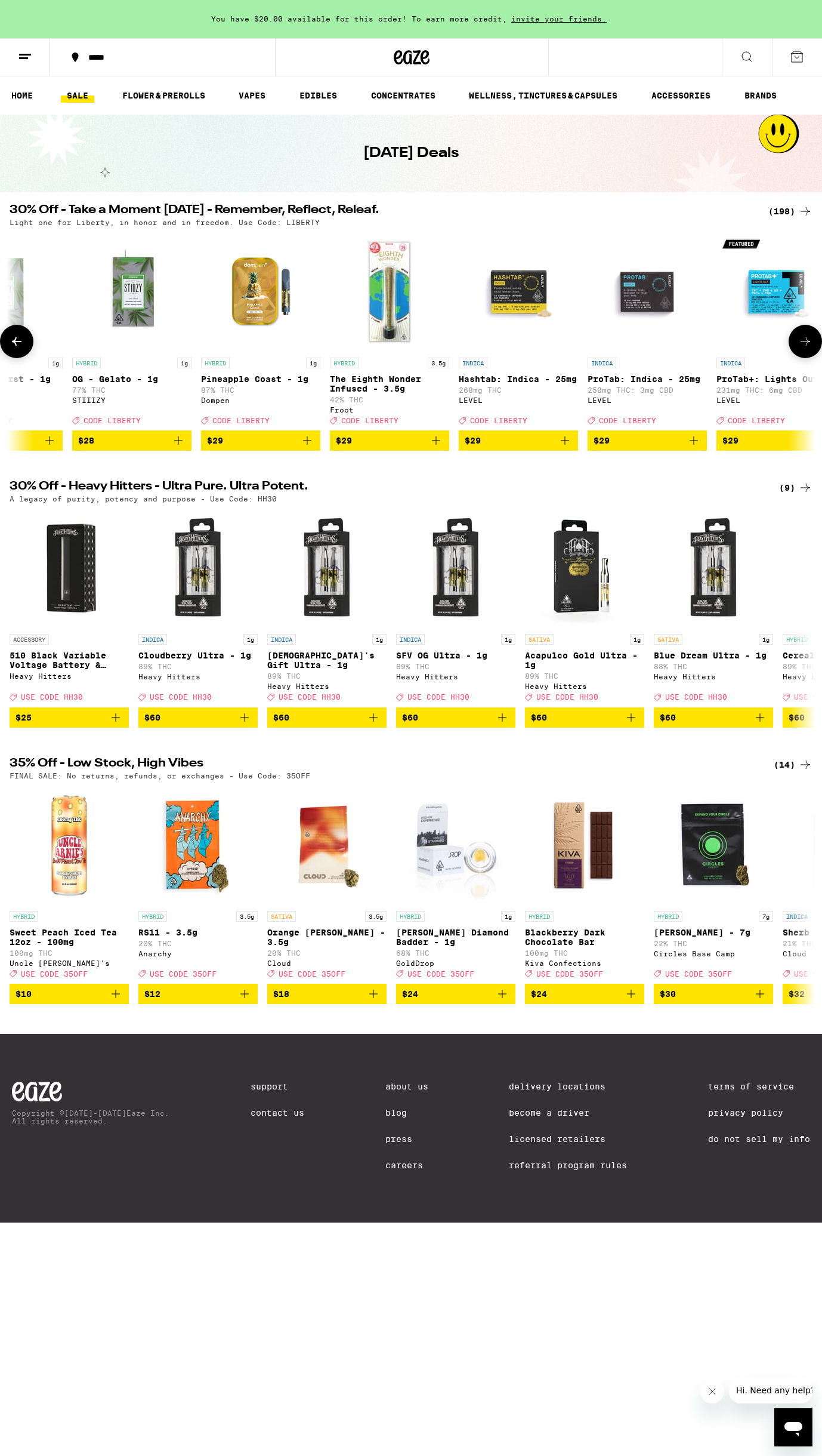
click at [27, 337] on button at bounding box center [16, 341] width 34 height 34
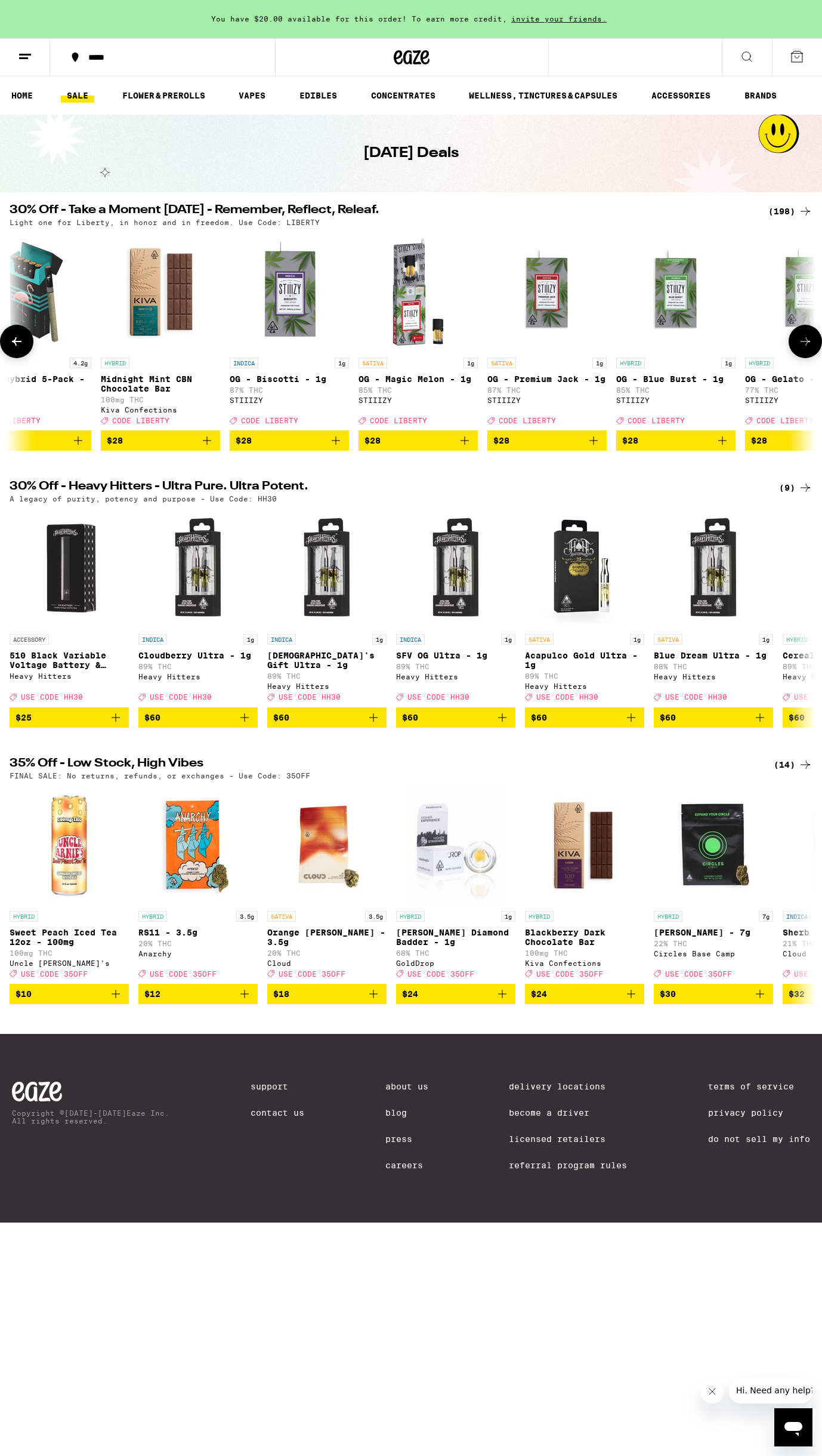
click at [20, 340] on icon at bounding box center [16, 342] width 14 height 14
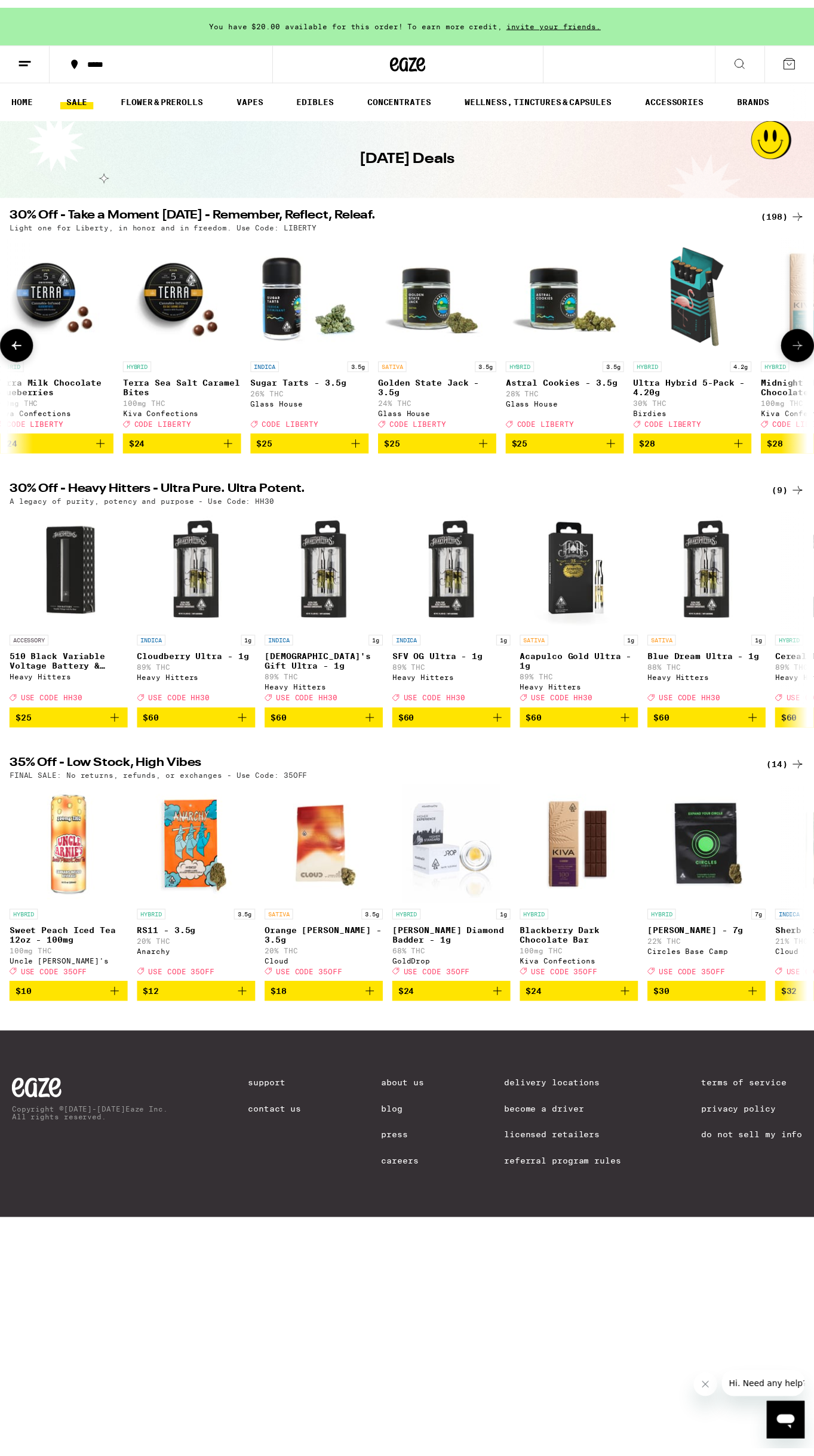
scroll to position [0, 14585]
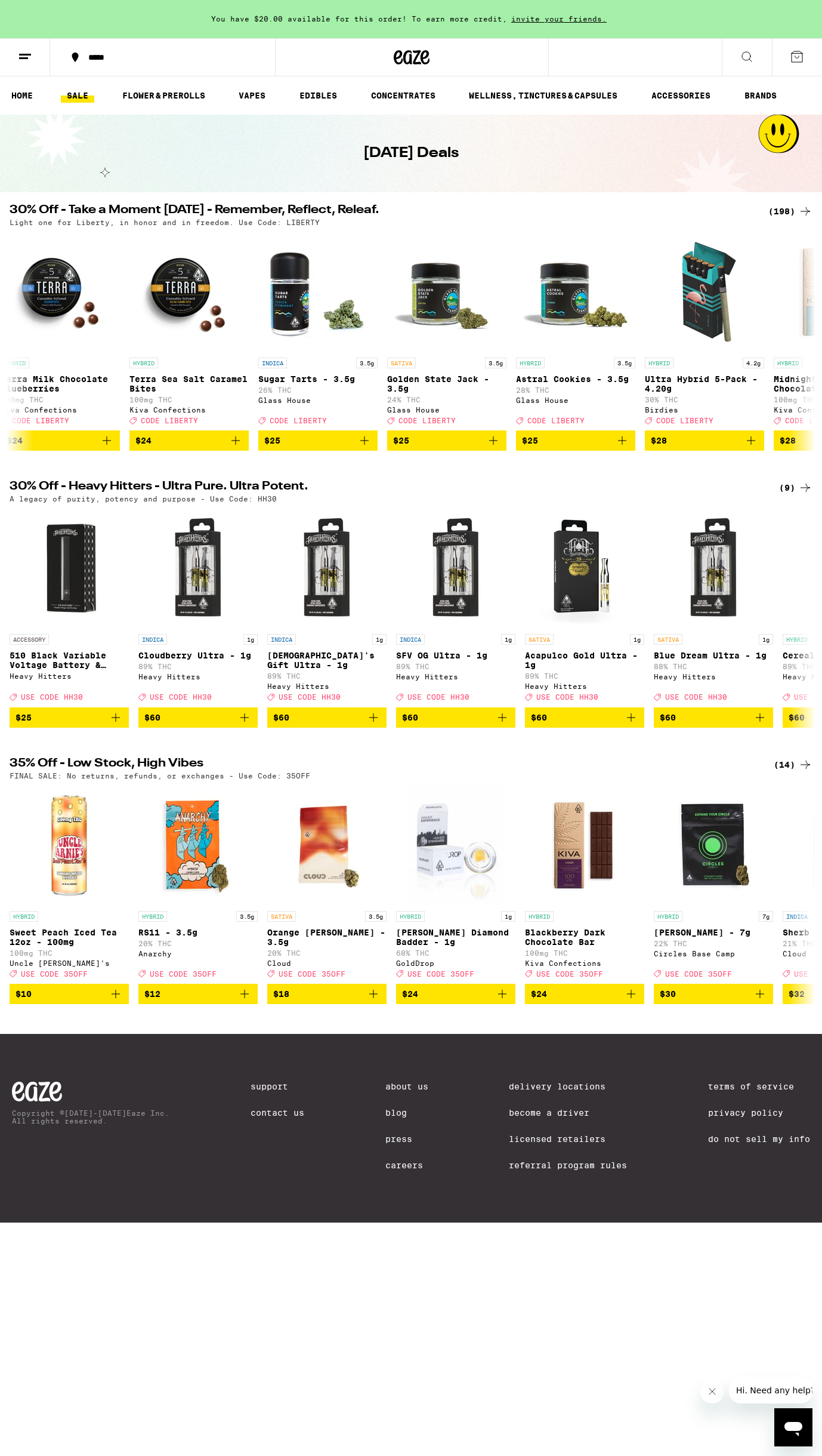
click at [786, 211] on div "(198)" at bounding box center [791, 211] width 44 height 14
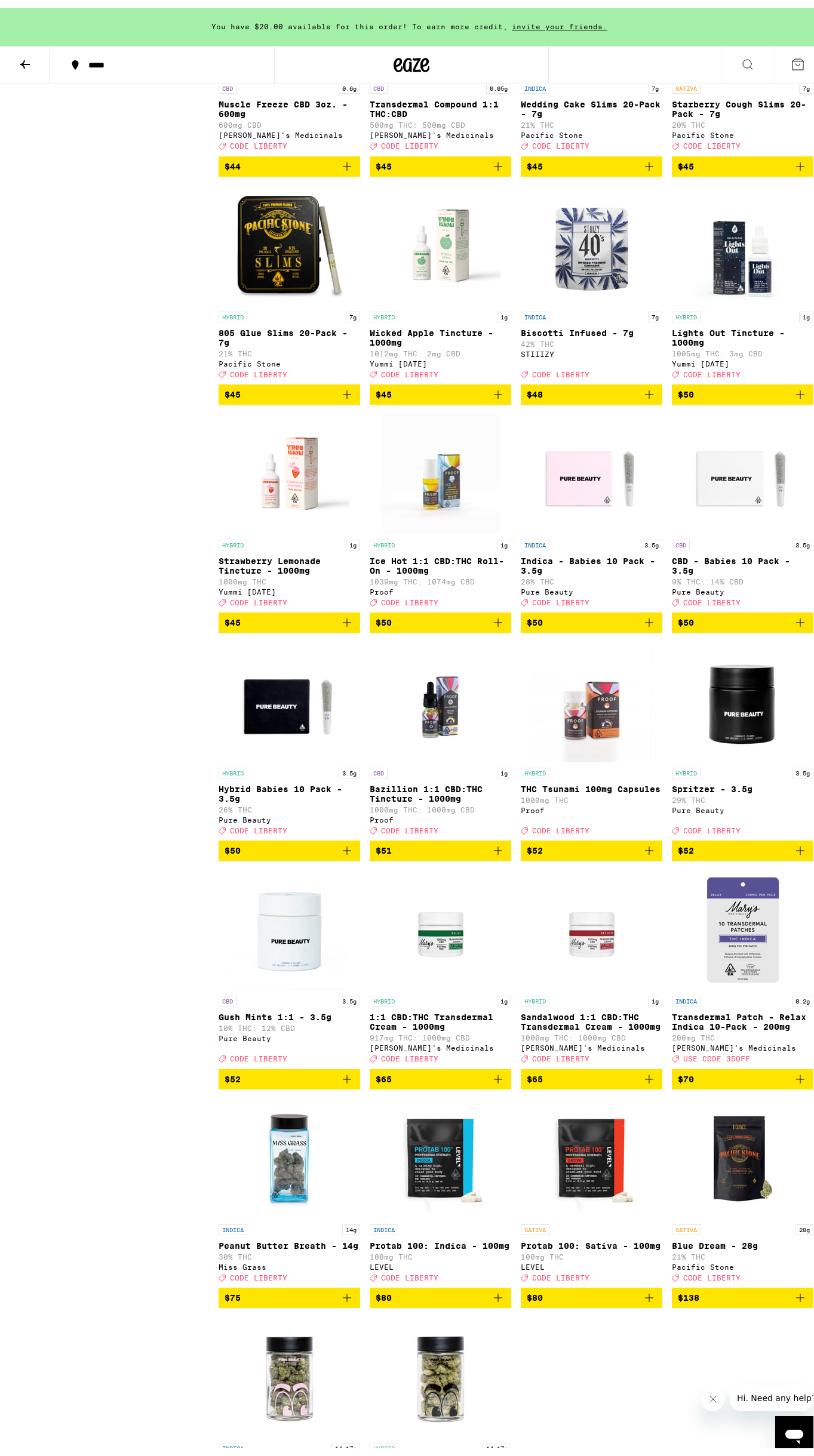
scroll to position [10047, 0]
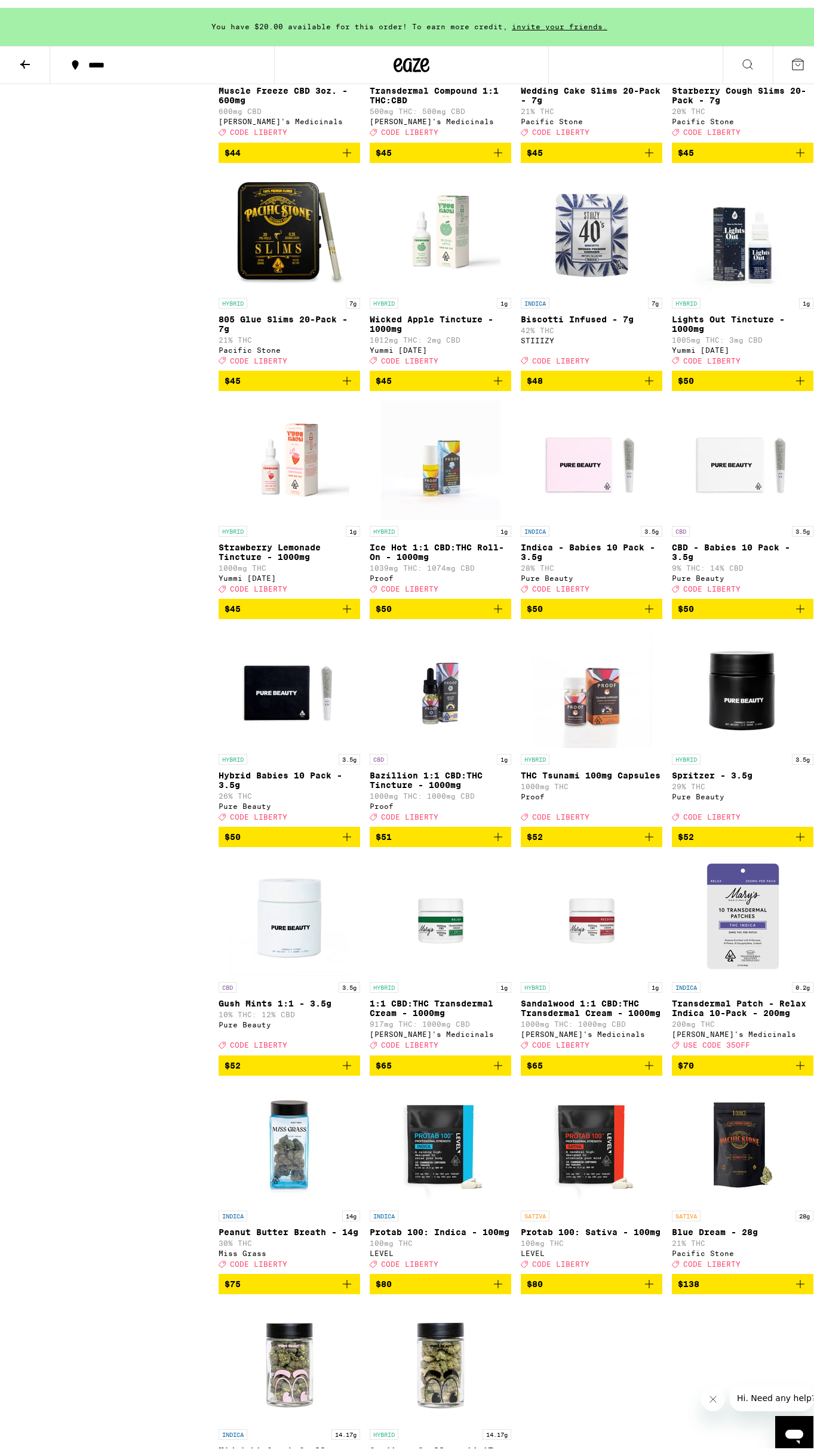
click at [584, 284] on img "Open page for Biscotti Infused - 7g from STIIIZY" at bounding box center [592, 225] width 119 height 119
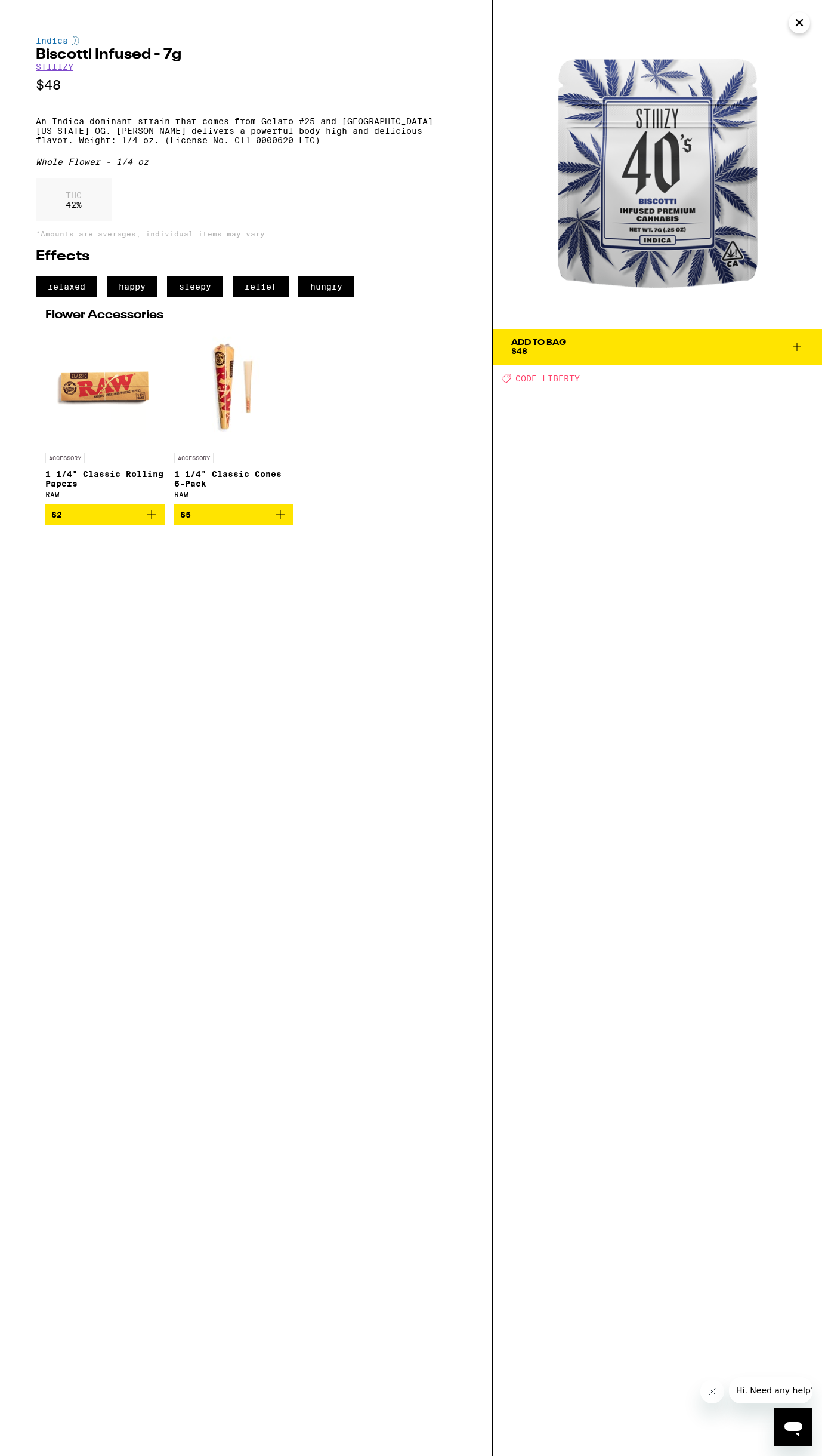
click at [805, 347] on button "Add To Bag $48" at bounding box center [658, 347] width 329 height 36
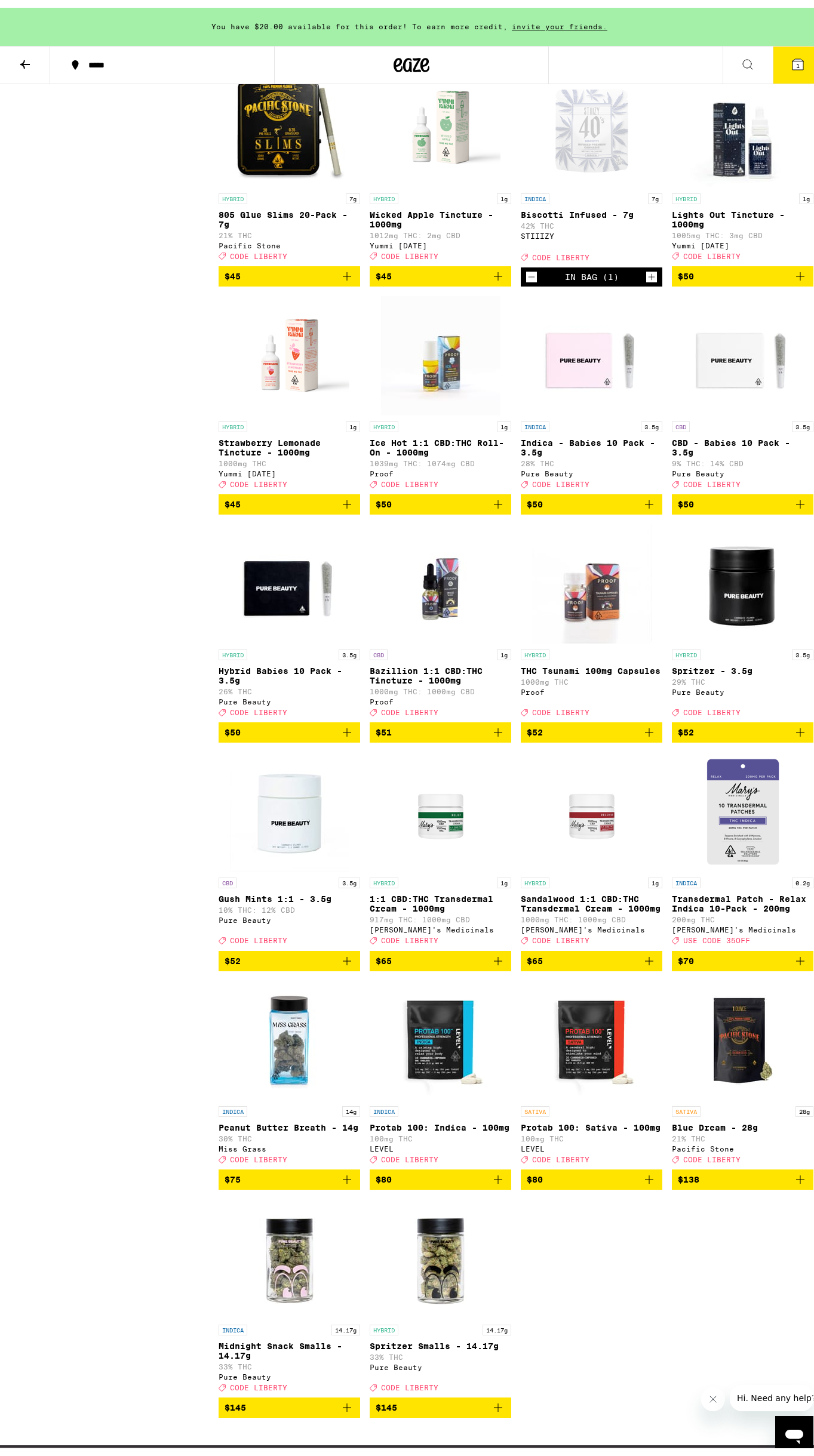
scroll to position [10644, 0]
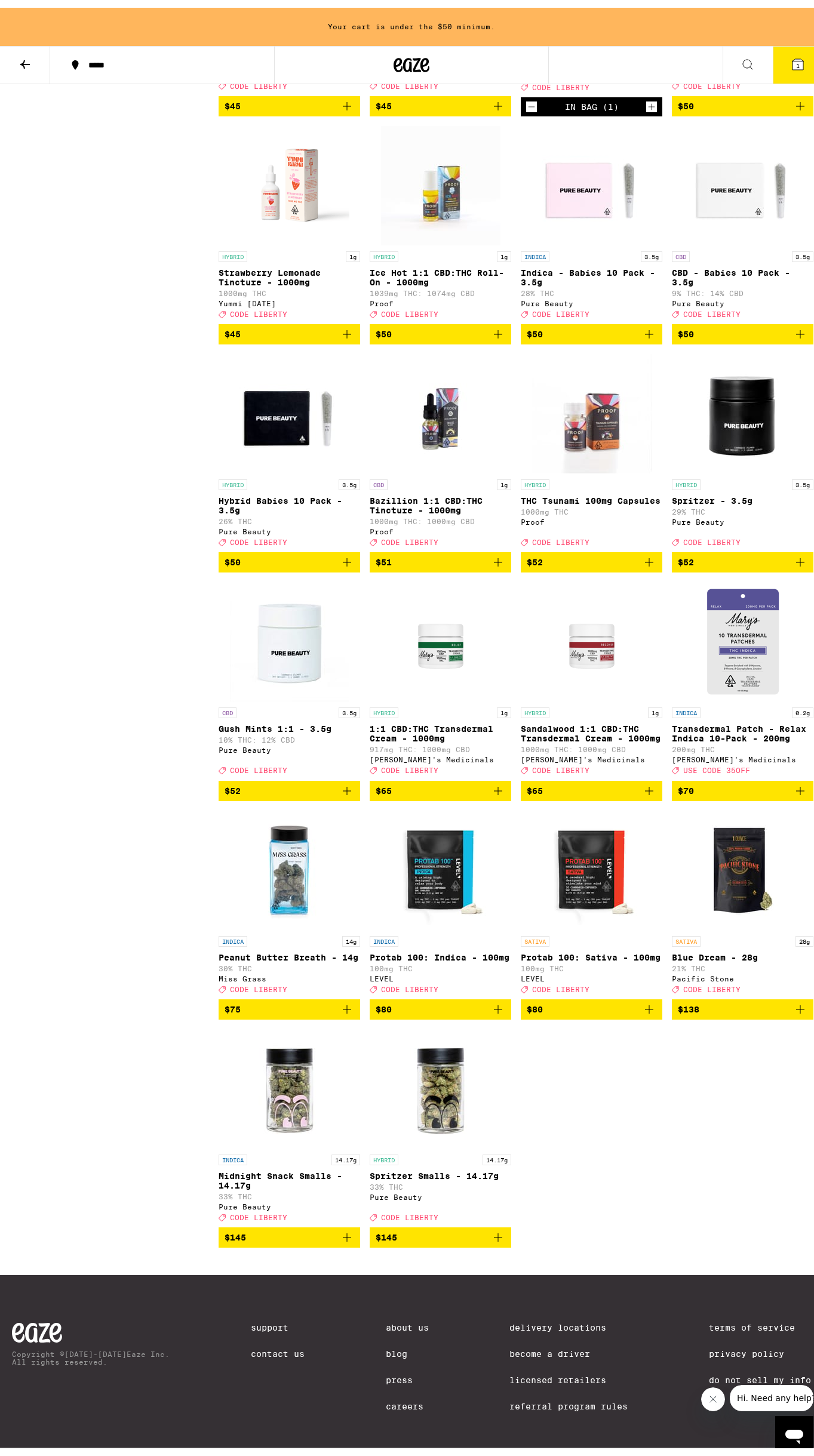
click at [345, 1006] on icon "Add to bag" at bounding box center [346, 1001] width 9 height 9
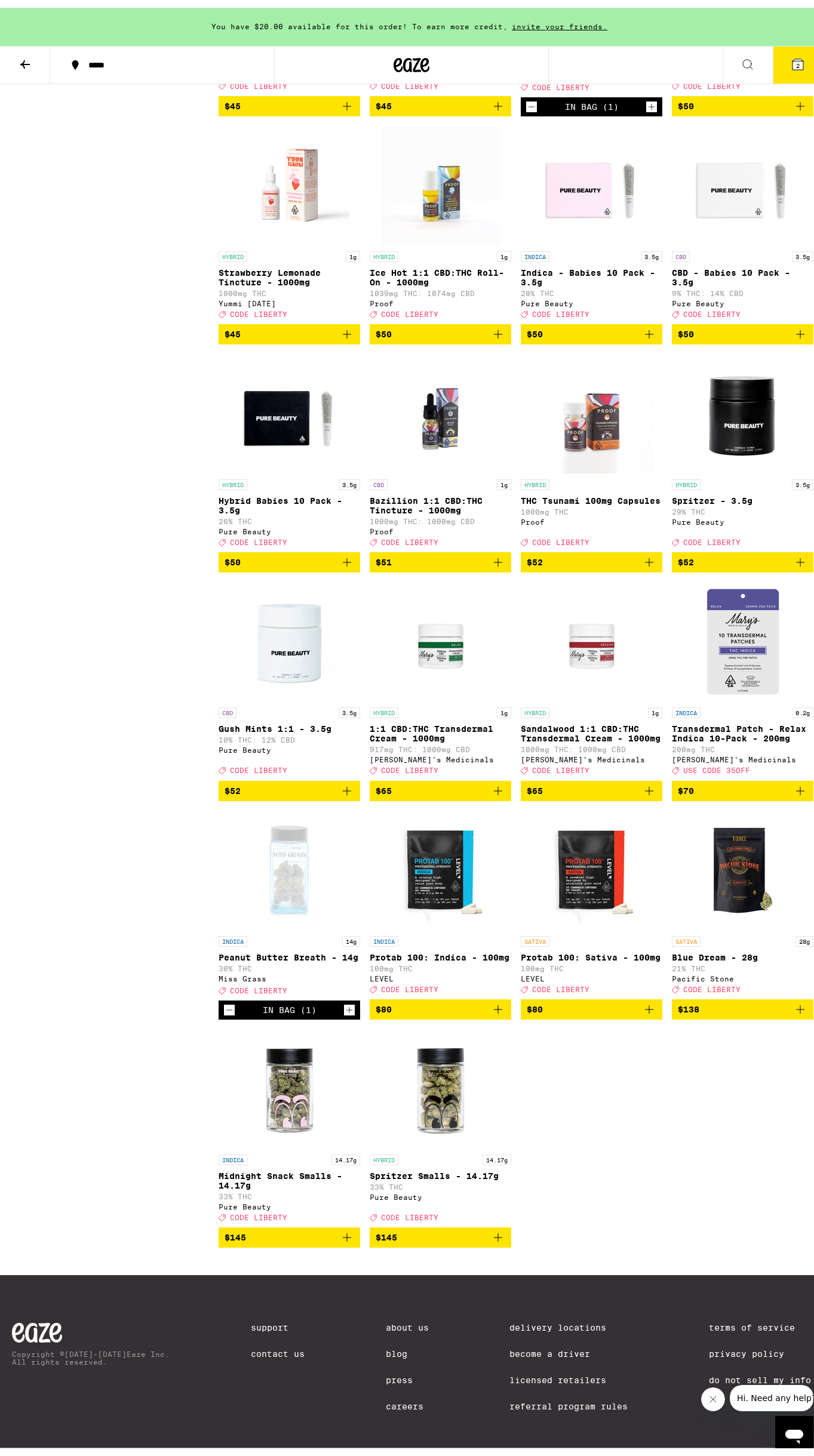
click at [778, 57] on button "2" at bounding box center [798, 57] width 50 height 37
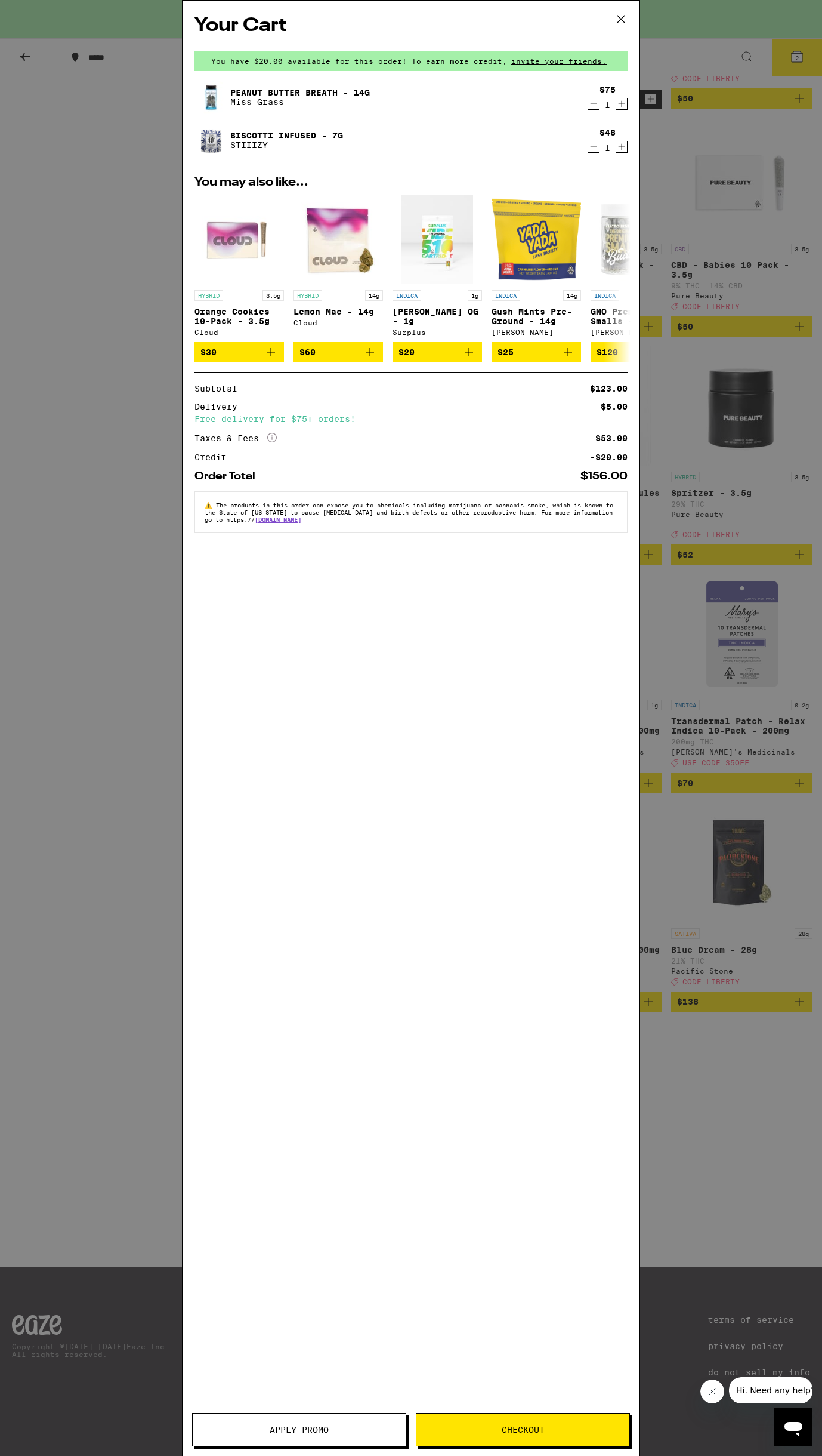
click at [363, 1428] on span "Apply Promo" at bounding box center [298, 1429] width 213 height 9
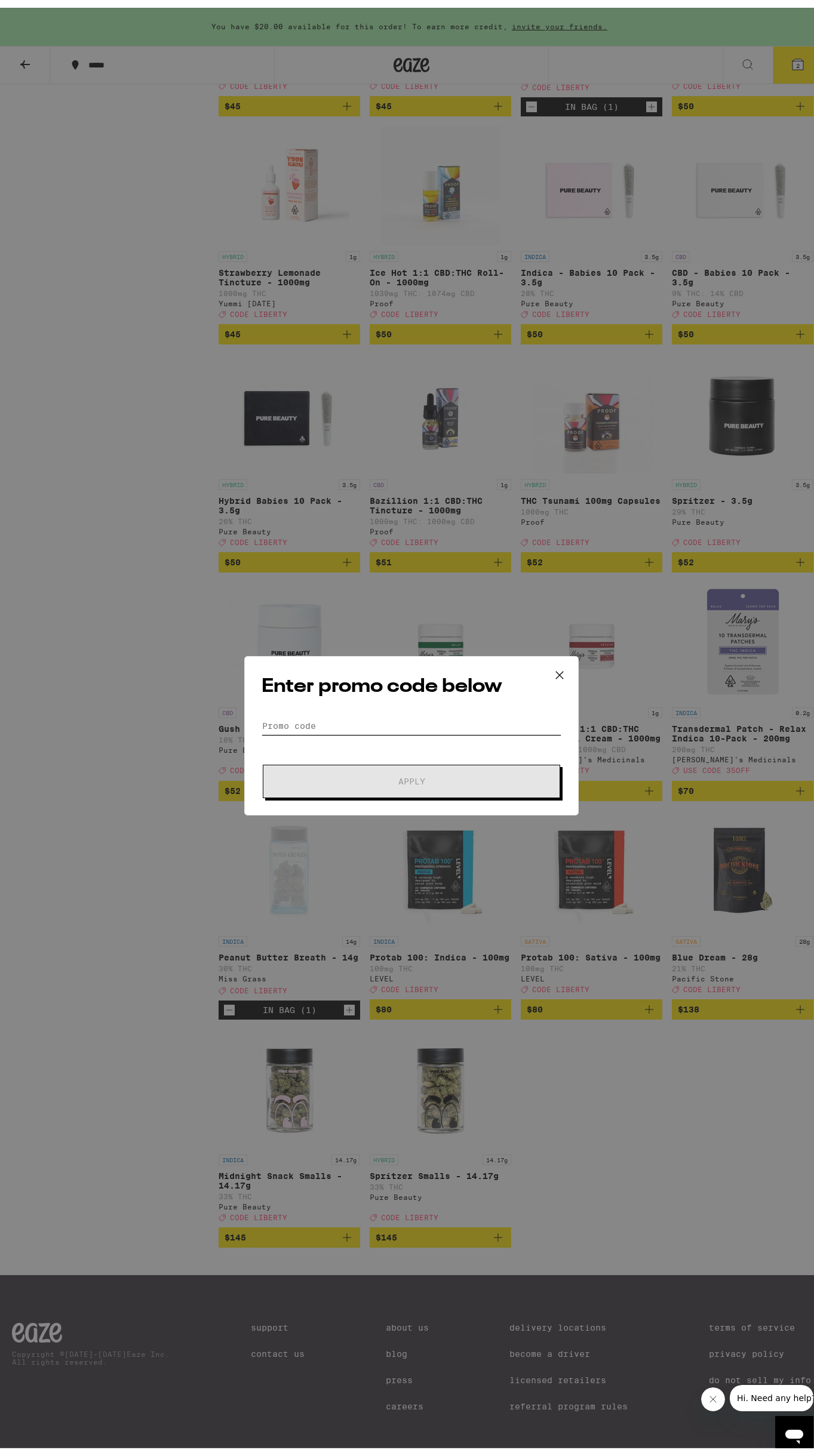
click at [441, 715] on input "Promo Code" at bounding box center [412, 718] width 300 height 18
type input "LIBERTY"
click at [431, 765] on button "Apply" at bounding box center [411, 774] width 298 height 34
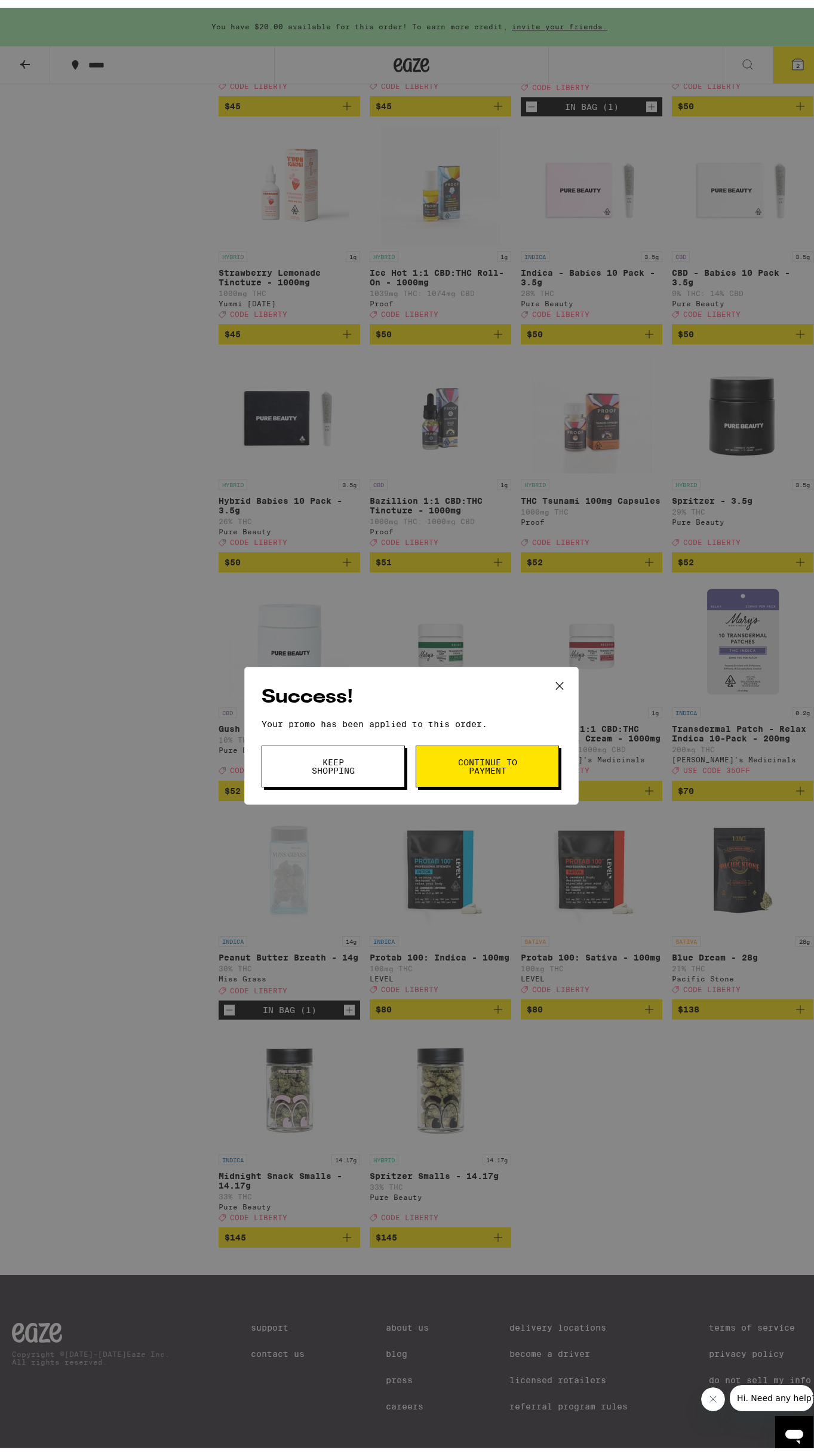
click at [445, 767] on button "Continue to payment" at bounding box center [487, 758] width 143 height 42
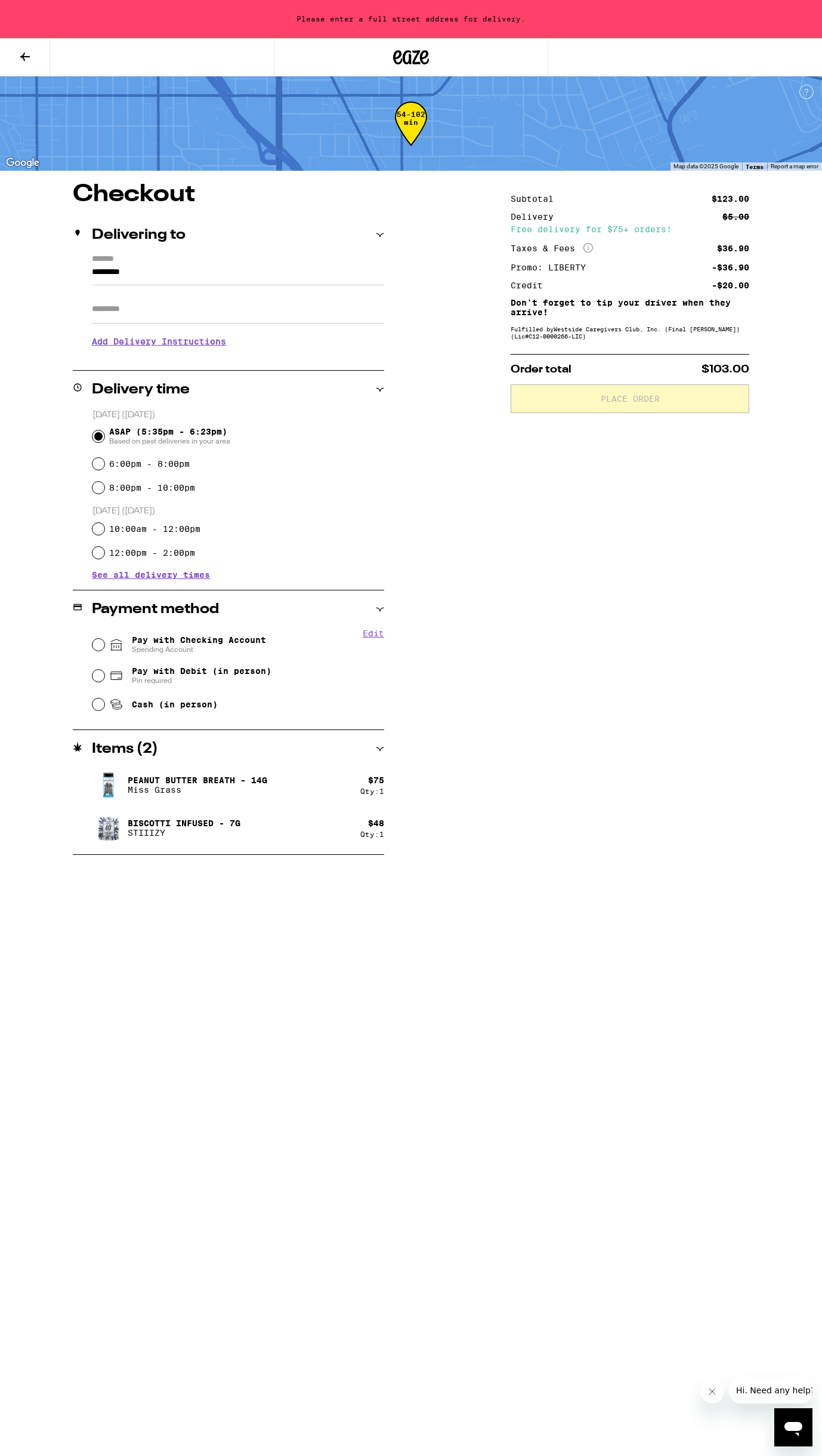
click at [147, 270] on input "*********" at bounding box center [238, 275] width 292 height 20
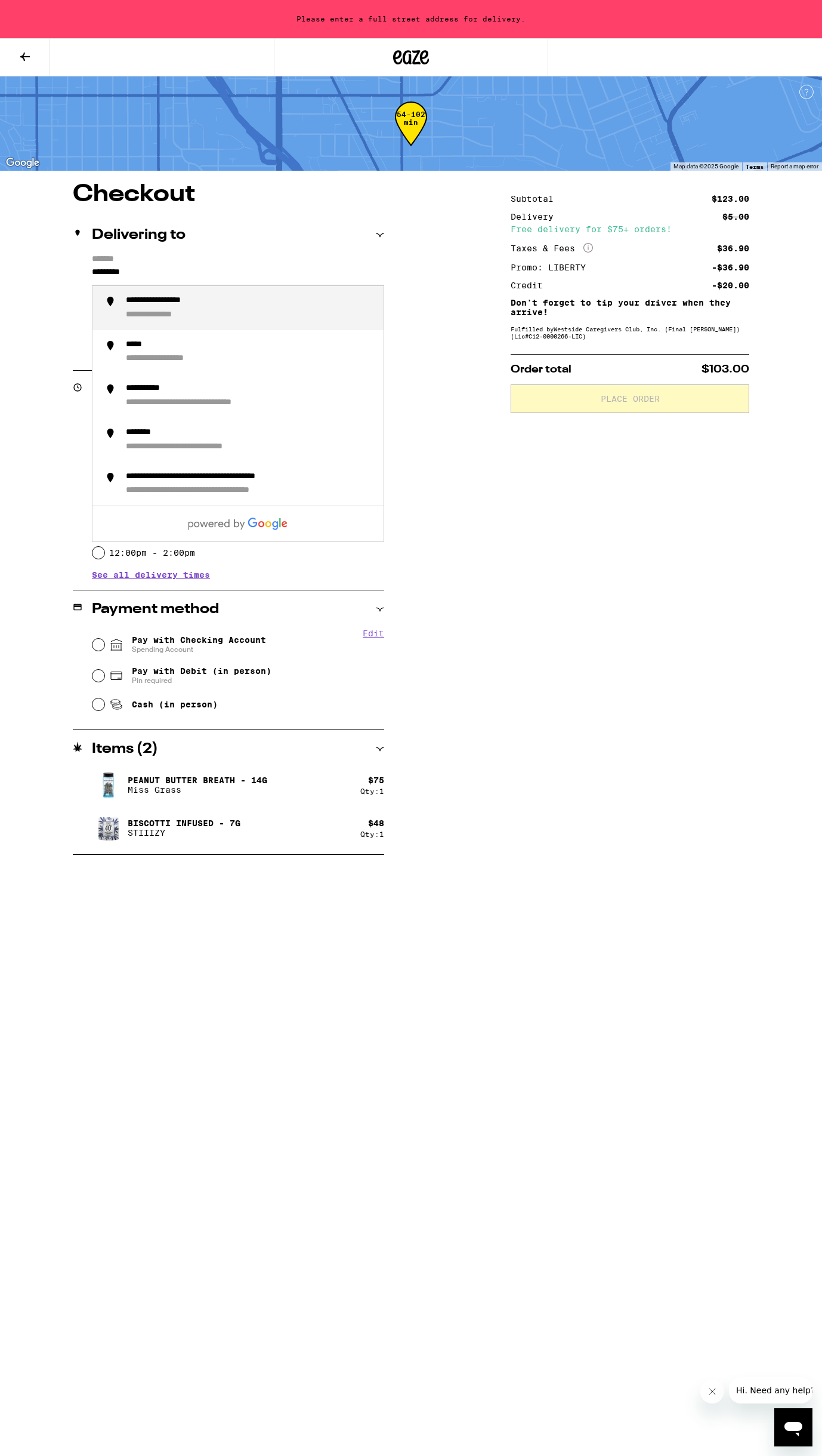
click at [163, 270] on input "*********" at bounding box center [238, 275] width 292 height 20
drag, startPoint x: 168, startPoint y: 273, endPoint x: 61, endPoint y: 276, distance: 107.0
click at [61, 276] on div "**********" at bounding box center [411, 519] width 822 height 672
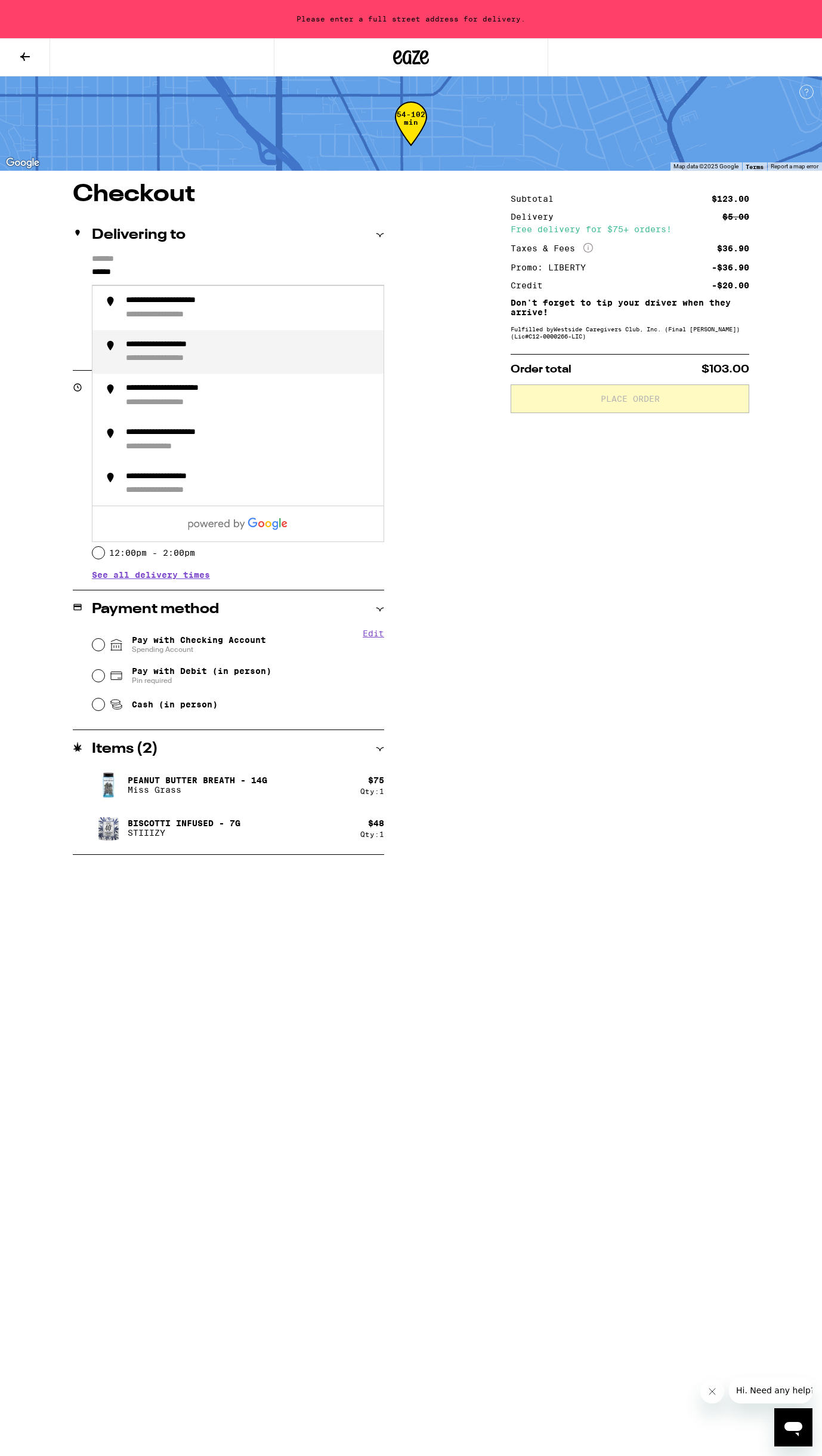
click at [166, 364] on div "**********" at bounding box center [177, 359] width 103 height 11
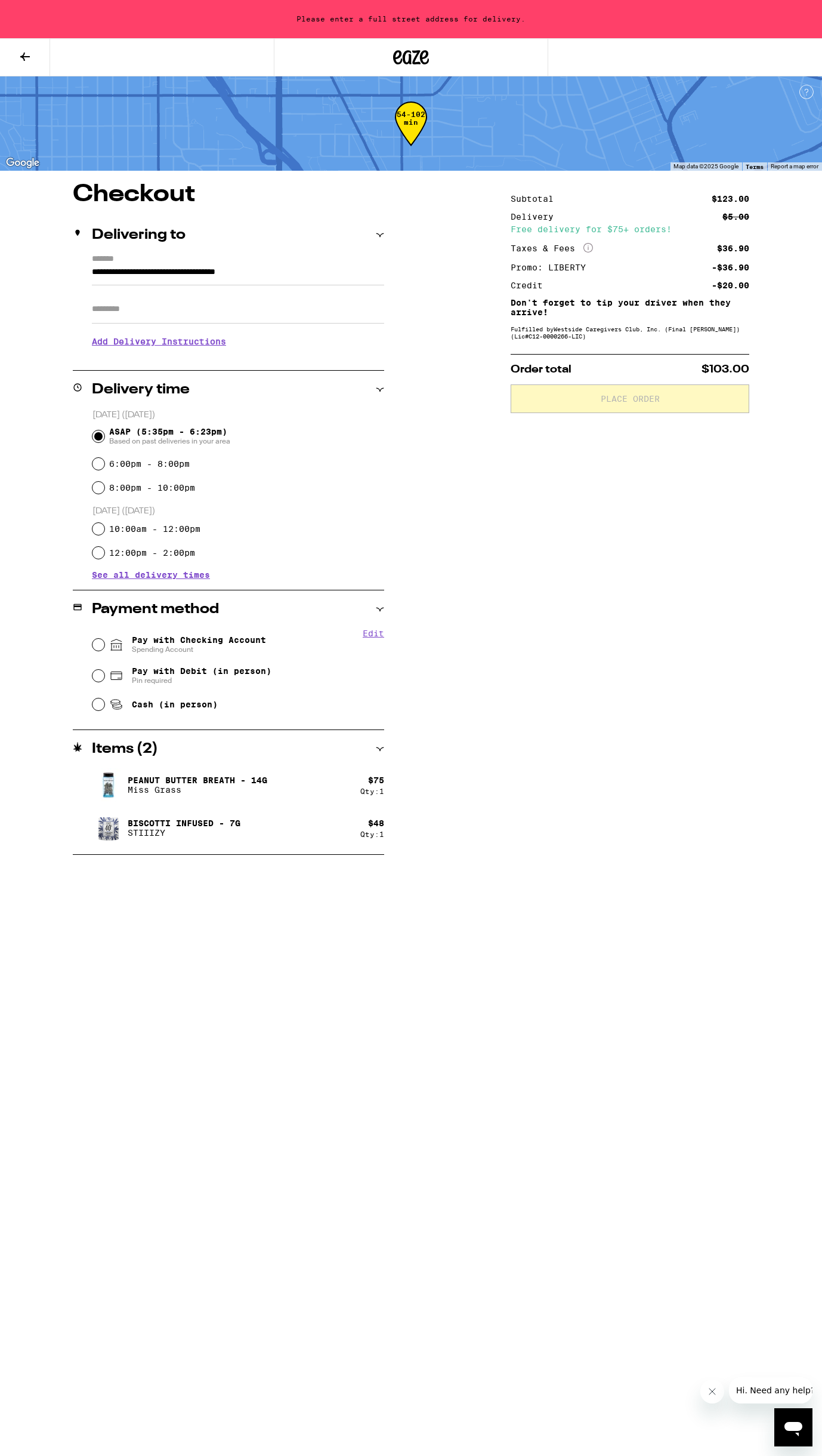
type input "**********"
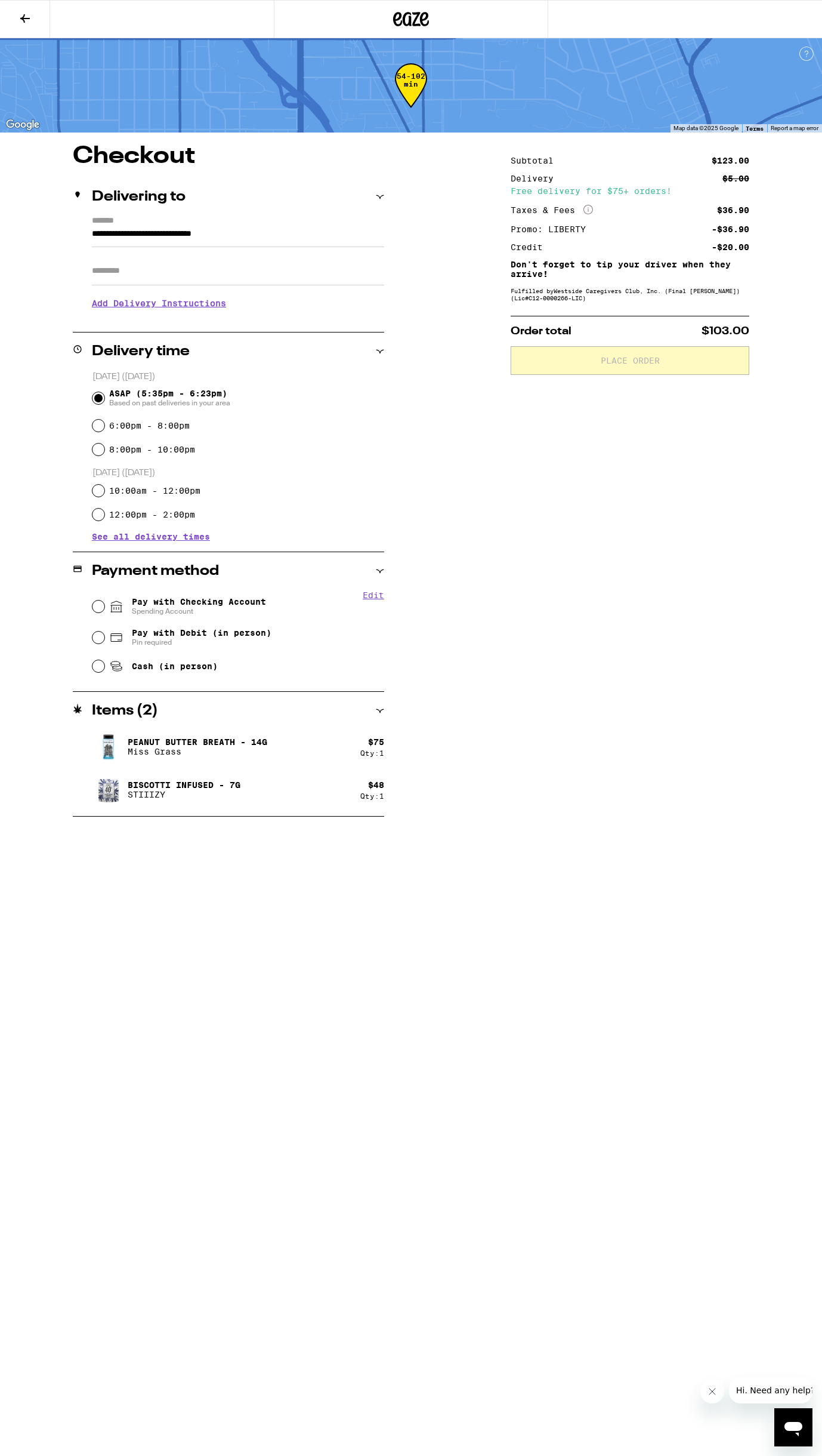
click at [168, 279] on input "Apt/Suite" at bounding box center [238, 271] width 292 height 28
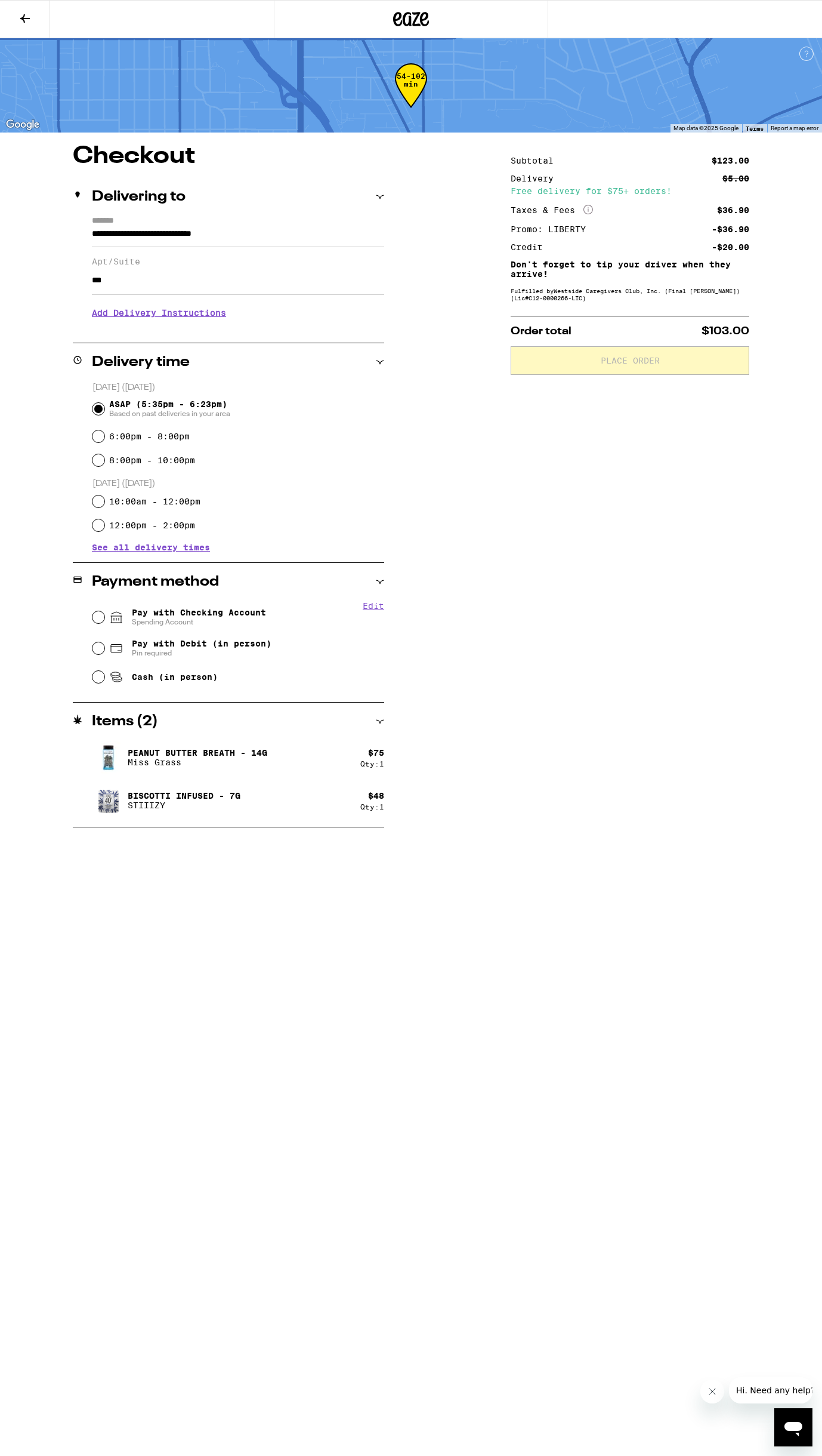
type input "***"
click at [230, 320] on h3 "Add Delivery Instructions" at bounding box center [238, 313] width 292 height 27
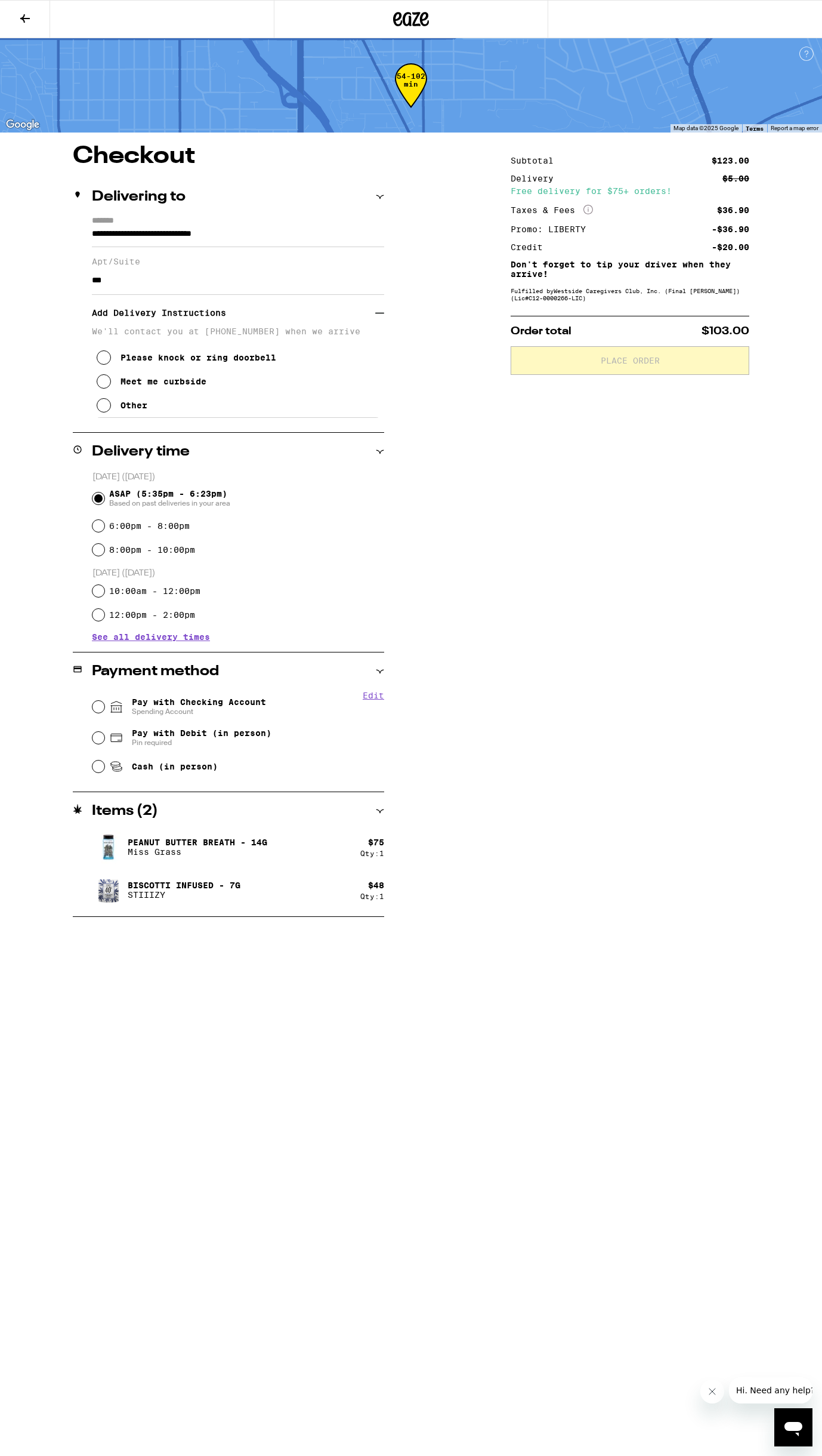
click at [105, 363] on icon at bounding box center [104, 357] width 14 height 14
click at [98, 708] on input "Pay with Checking Account Spending Account" at bounding box center [98, 706] width 12 height 12
radio input "true"
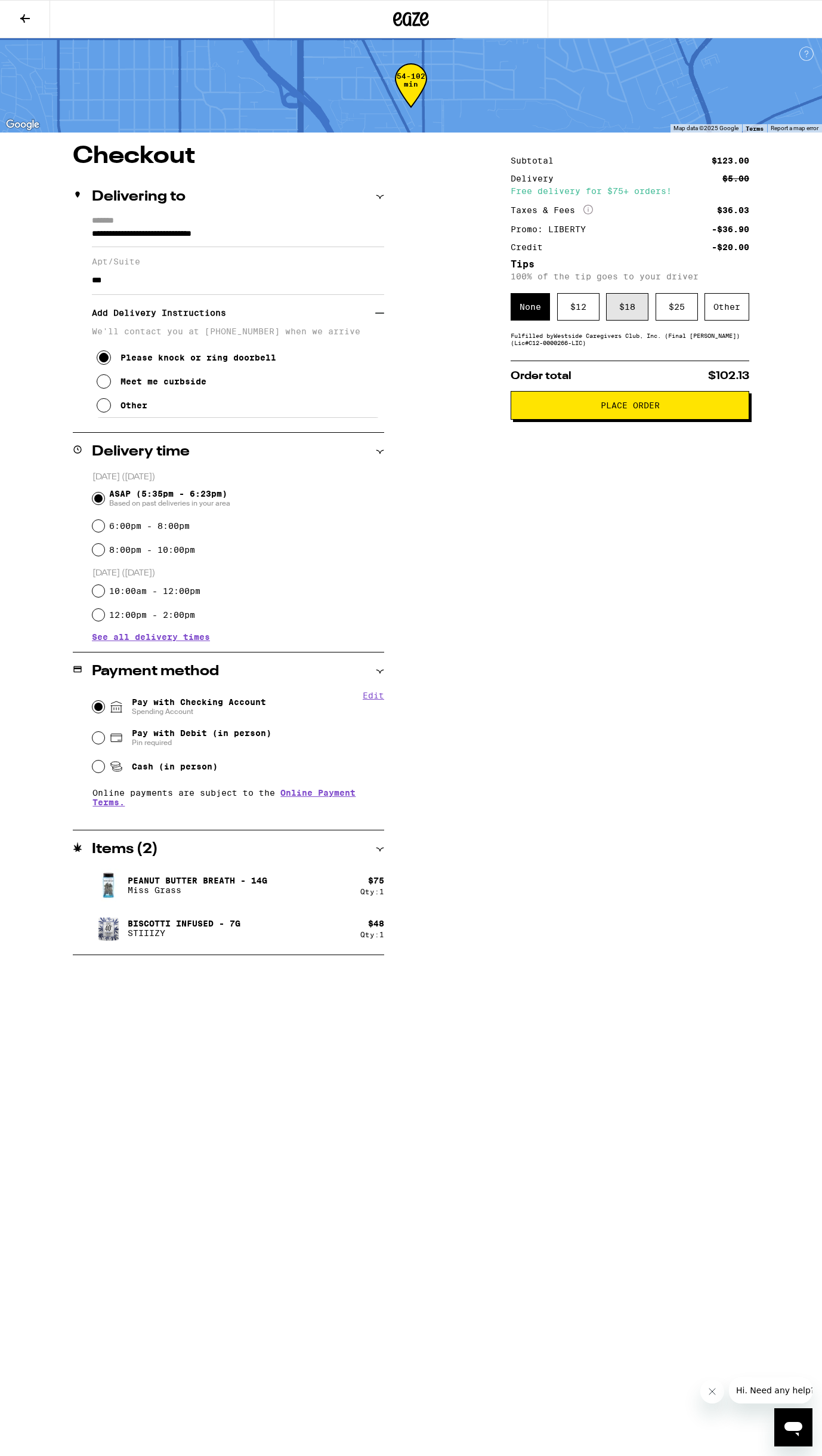
click at [631, 314] on div "$ 18" at bounding box center [627, 306] width 42 height 27
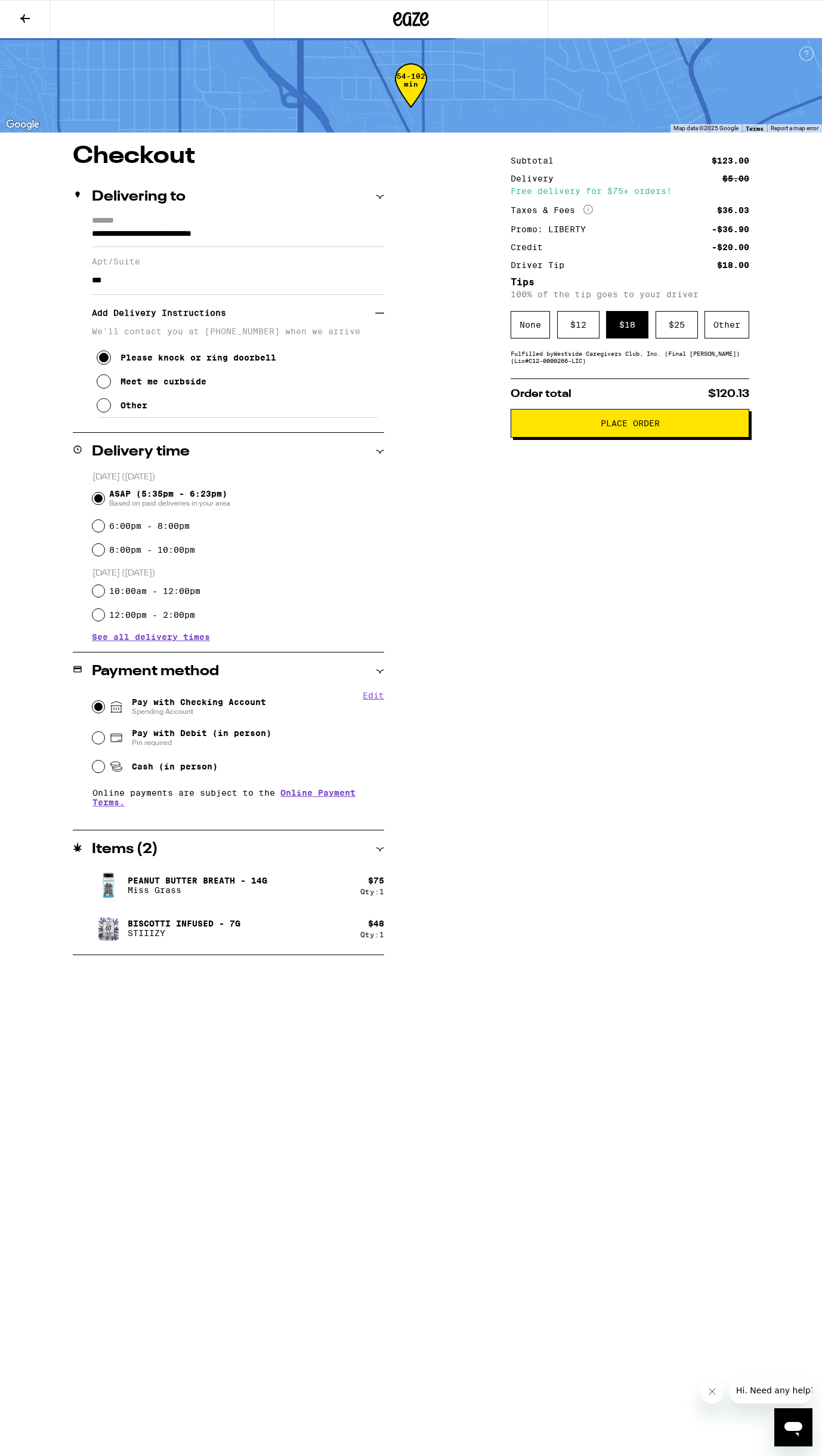
drag, startPoint x: 583, startPoint y: 571, endPoint x: 586, endPoint y: 549, distance: 22.2
click at [583, 571] on div "Subtotal $123.00 Delivery $5.00 Free delivery for $75+ orders! Taxes & Fees Mor…" at bounding box center [630, 550] width 239 height 810
click at [641, 432] on button "Place Order" at bounding box center [630, 423] width 239 height 28
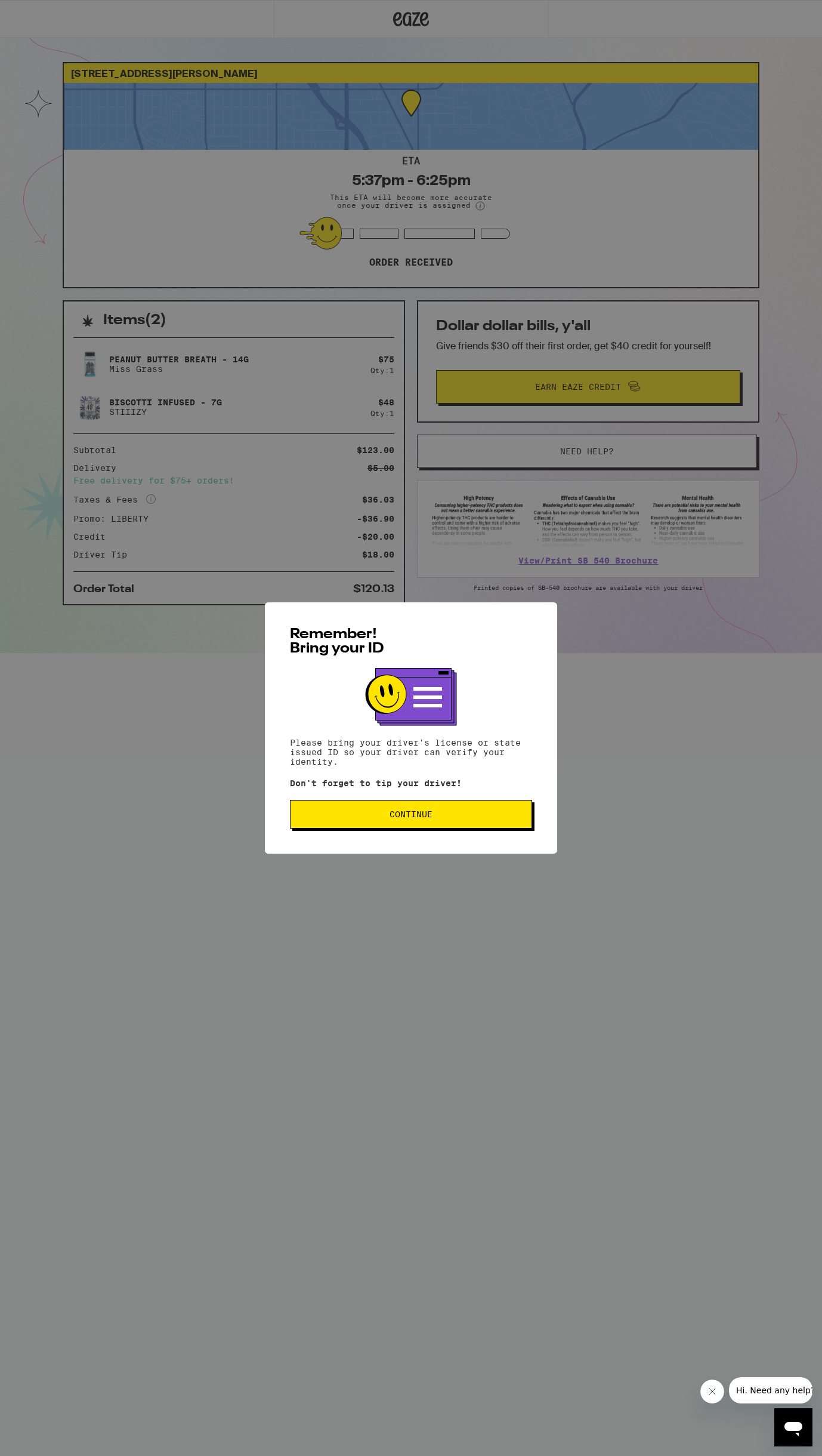
click at [423, 818] on span "Continue" at bounding box center [411, 814] width 43 height 9
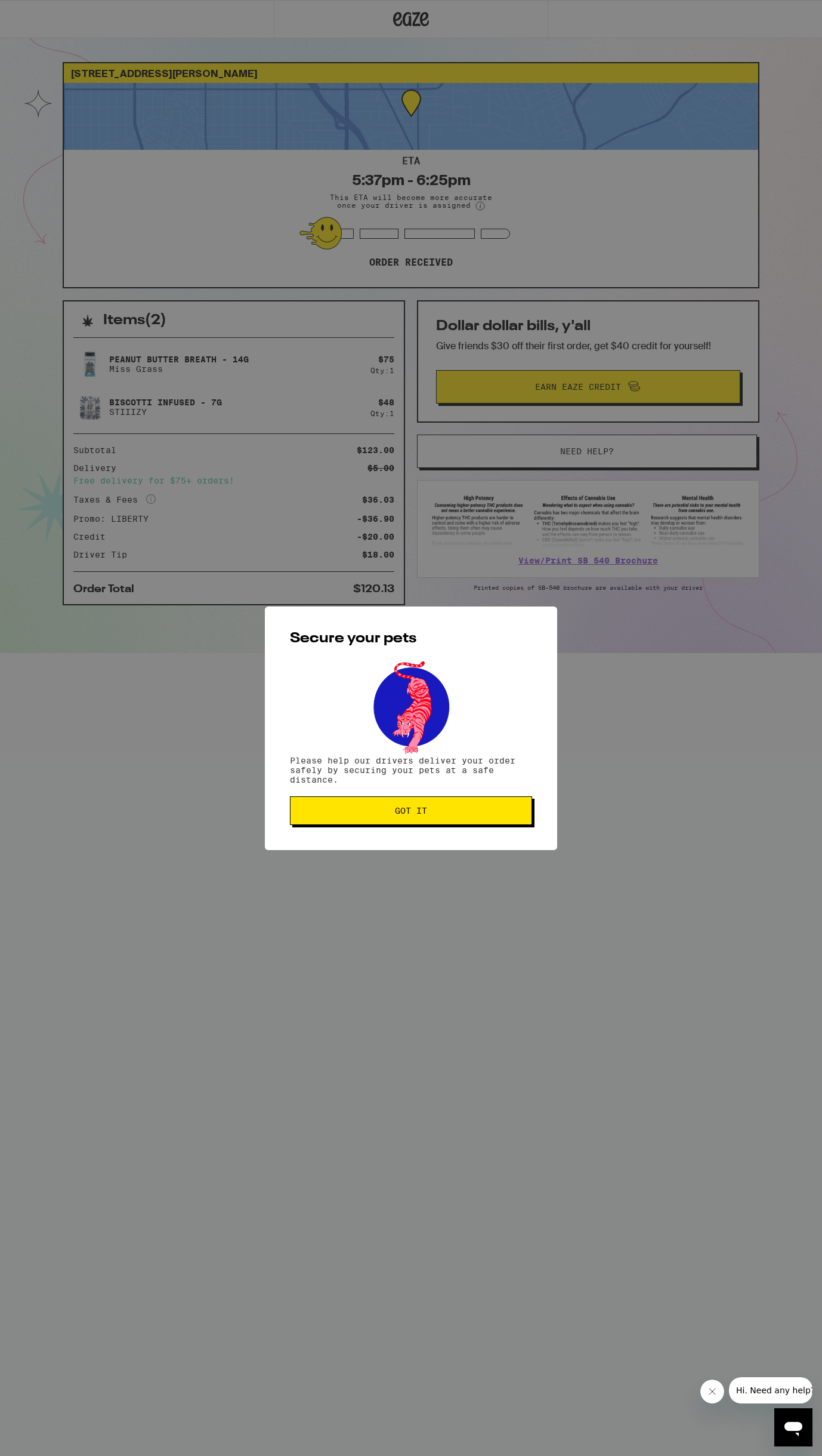
click at [389, 814] on span "Got it" at bounding box center [411, 810] width 222 height 9
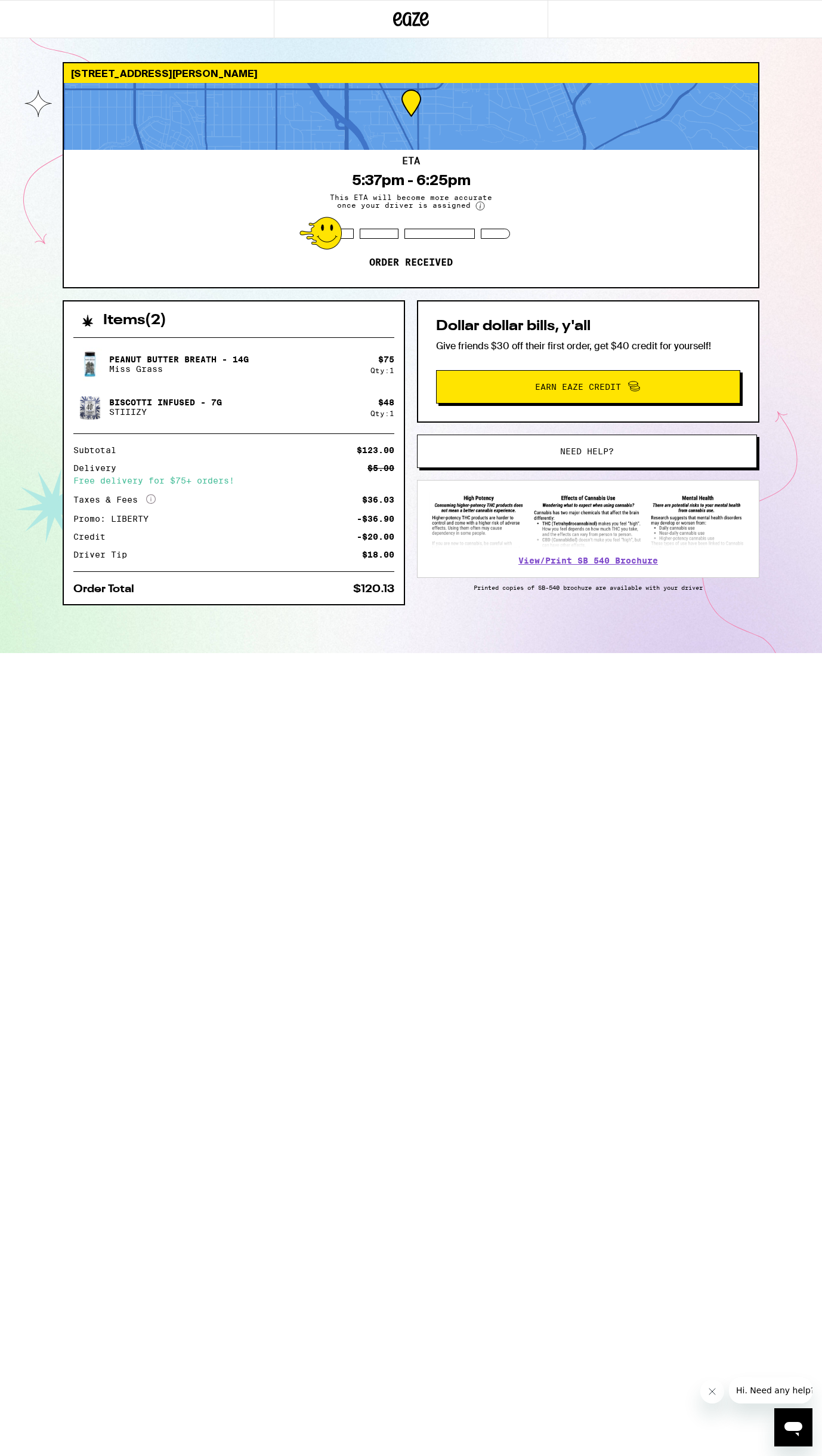
click at [411, 216] on div "ETA 5:37pm - 6:25pm This ETA will become more accurate once your driver is assi…" at bounding box center [411, 218] width 695 height 137
click at [411, 205] on span "This ETA will become more accurate once your driver is assigned" at bounding box center [411, 202] width 179 height 17
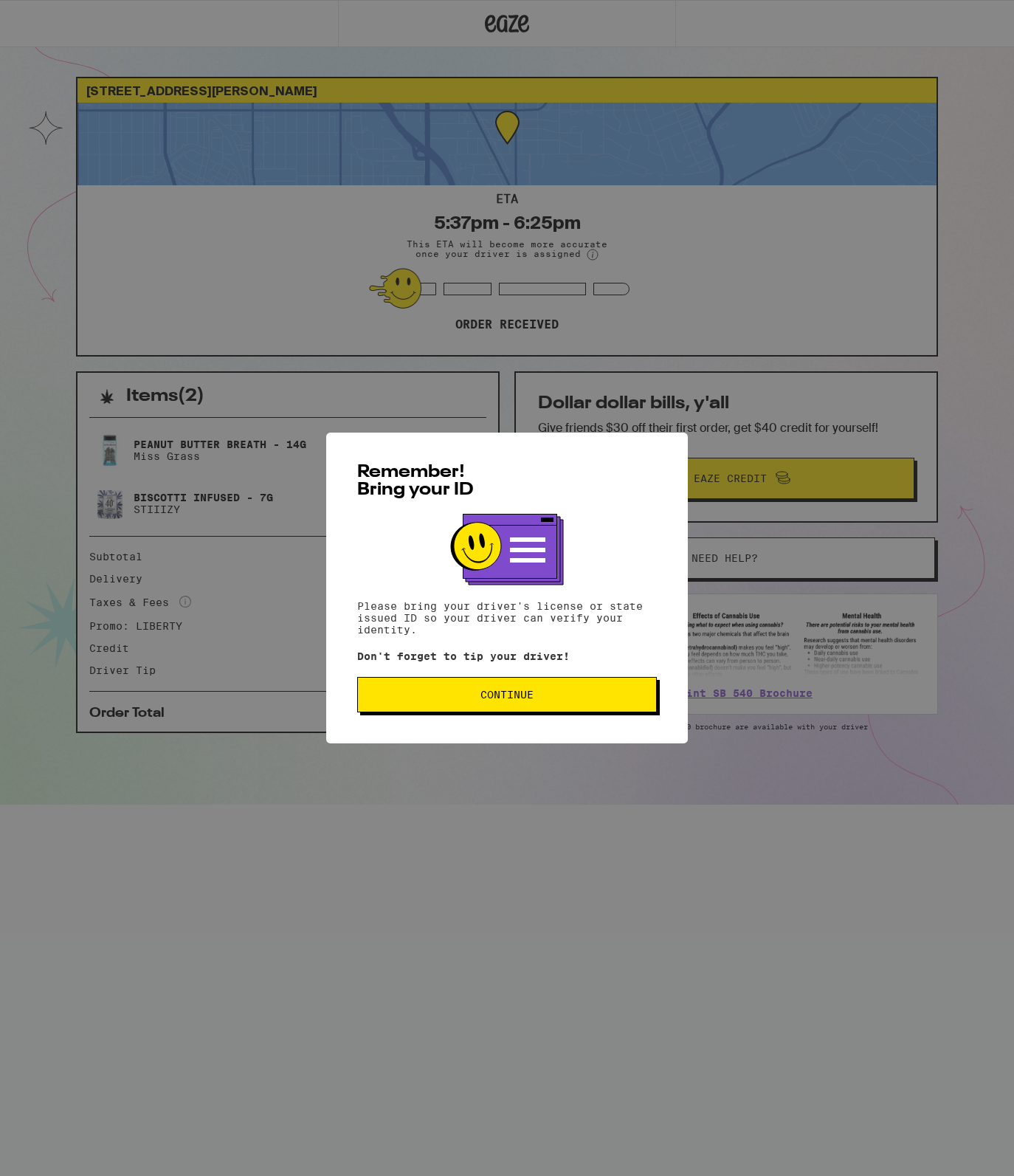
click at [585, 703] on button "Continue" at bounding box center [507, 694] width 300 height 35
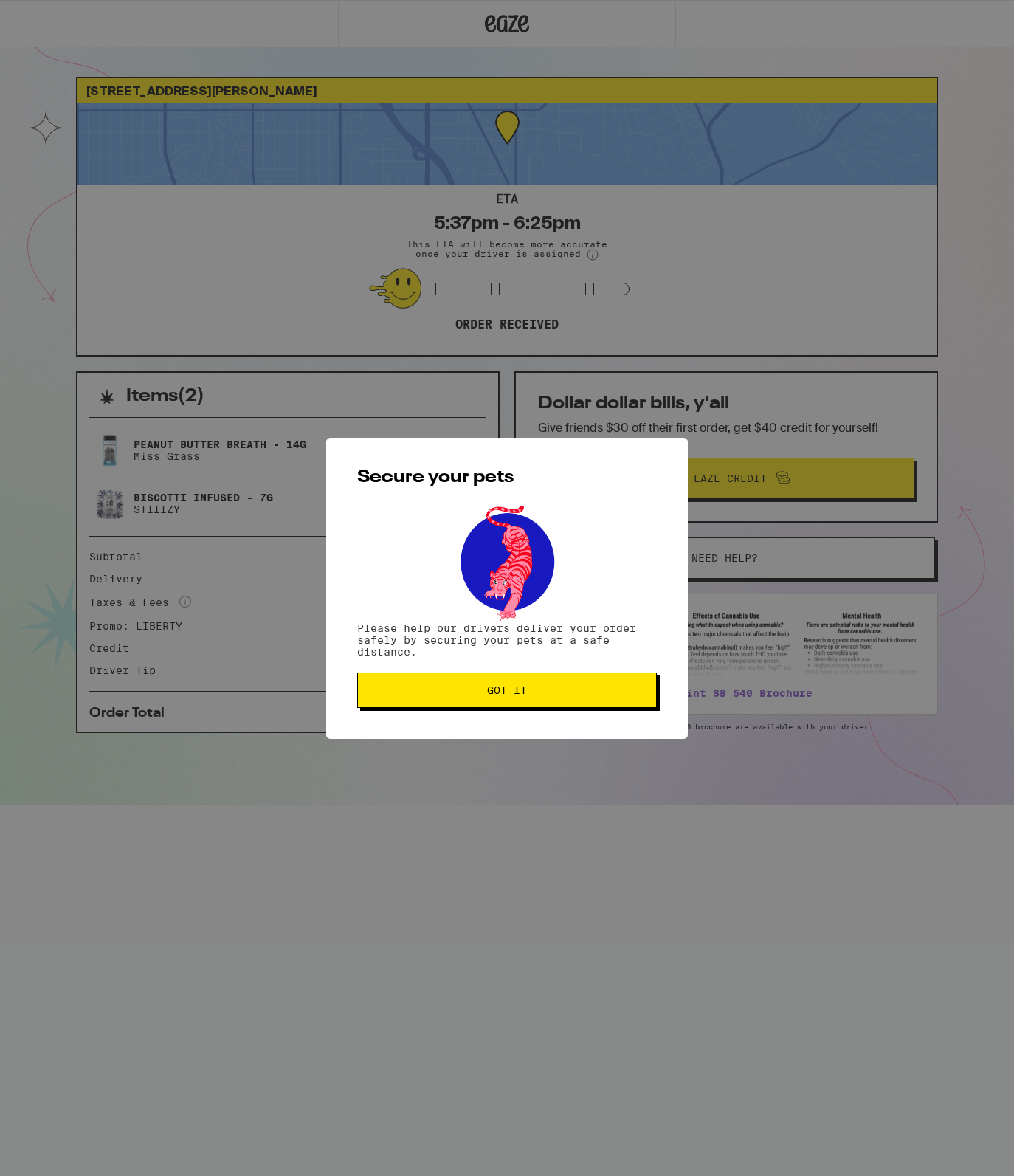
click at [538, 698] on button "Got it" at bounding box center [507, 689] width 300 height 35
